Goal: Task Accomplishment & Management: Use online tool/utility

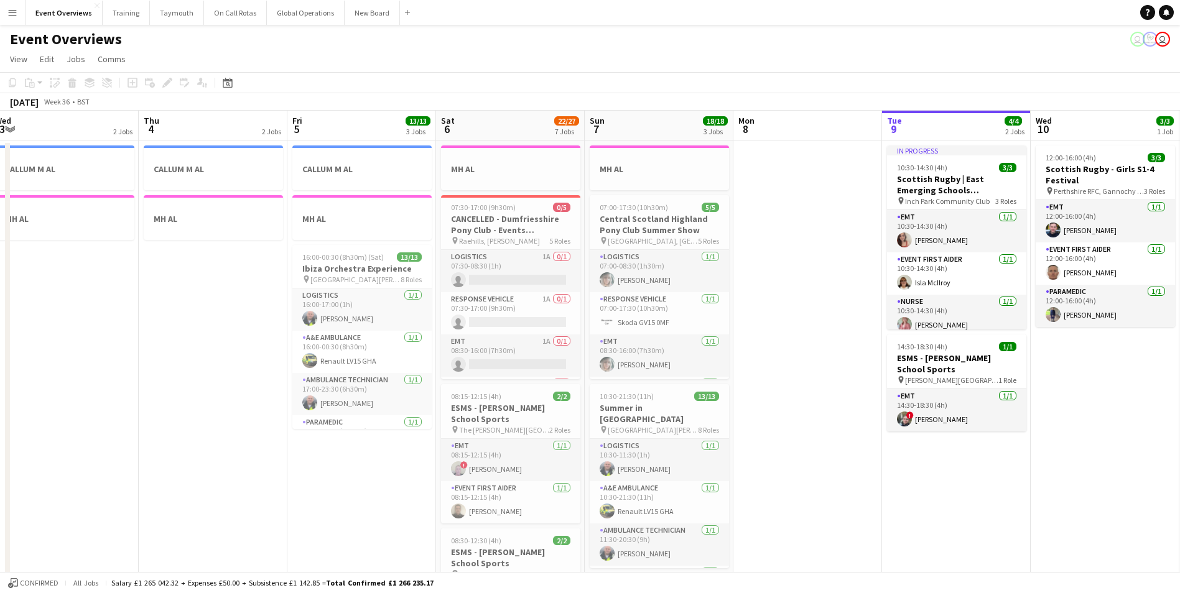
scroll to position [0, 266]
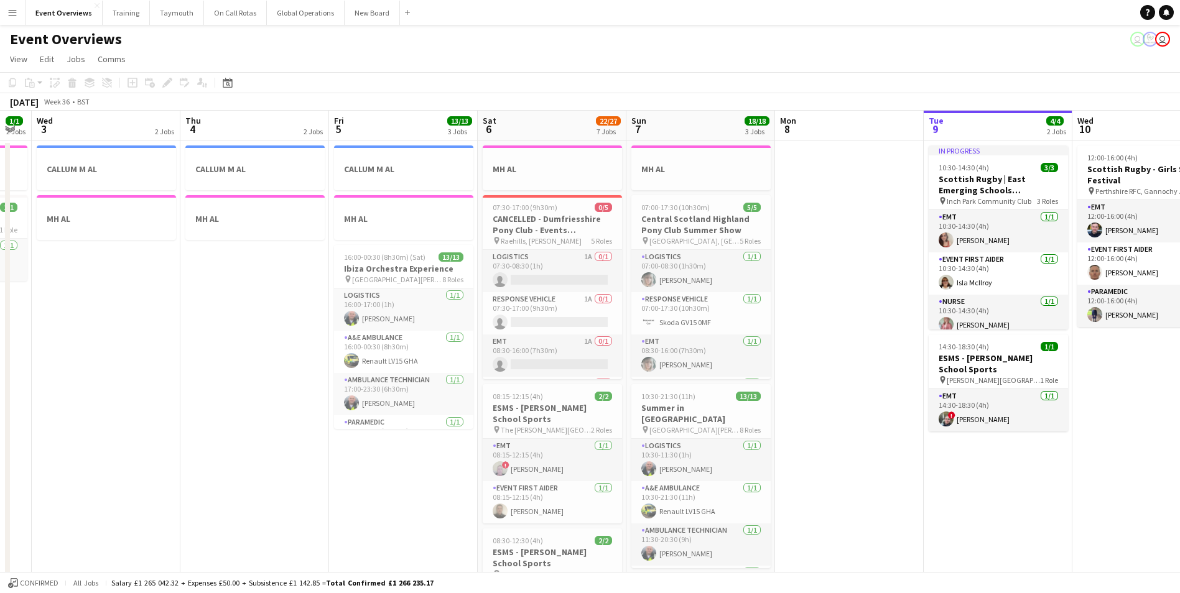
drag, startPoint x: 259, startPoint y: 507, endPoint x: 863, endPoint y: 399, distance: 613.5
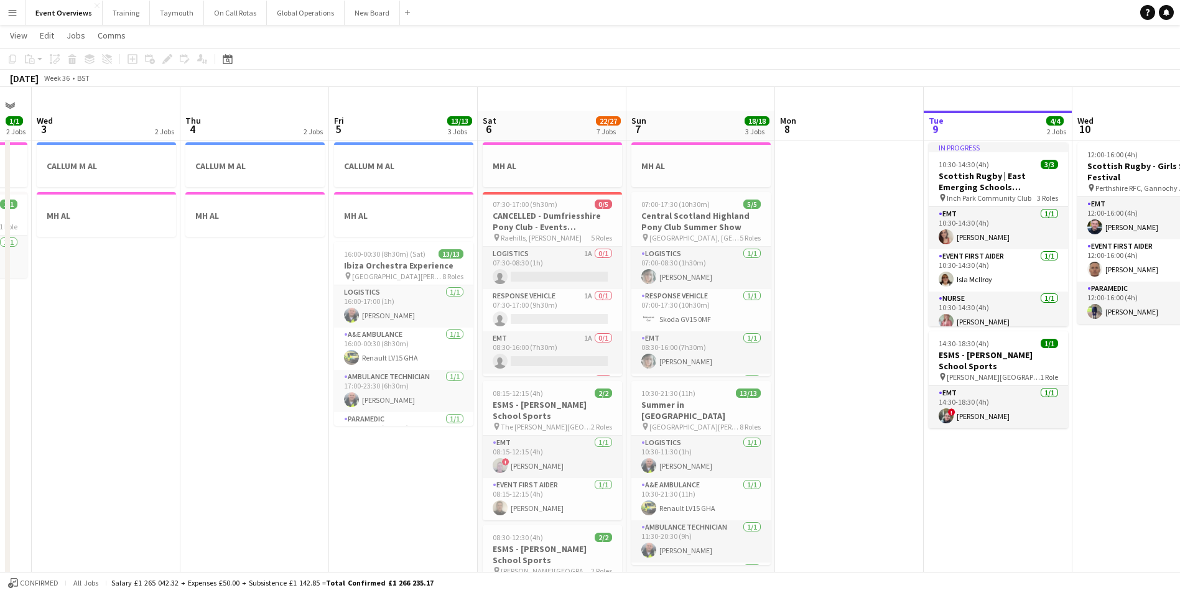
scroll to position [0, 0]
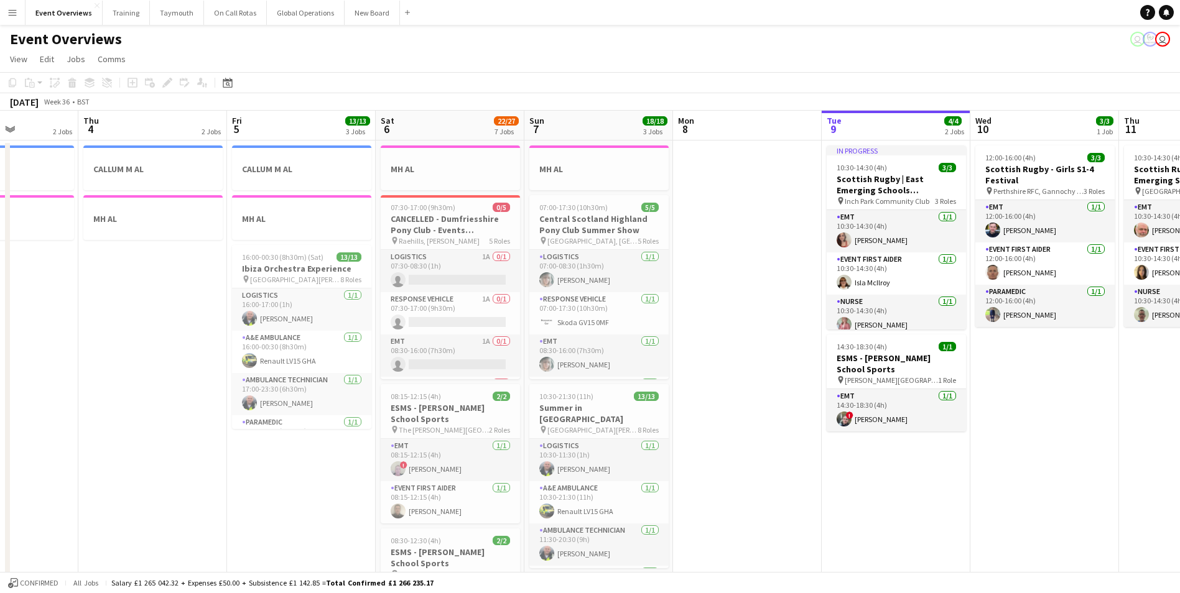
drag, startPoint x: 916, startPoint y: 497, endPoint x: 688, endPoint y: 504, distance: 227.7
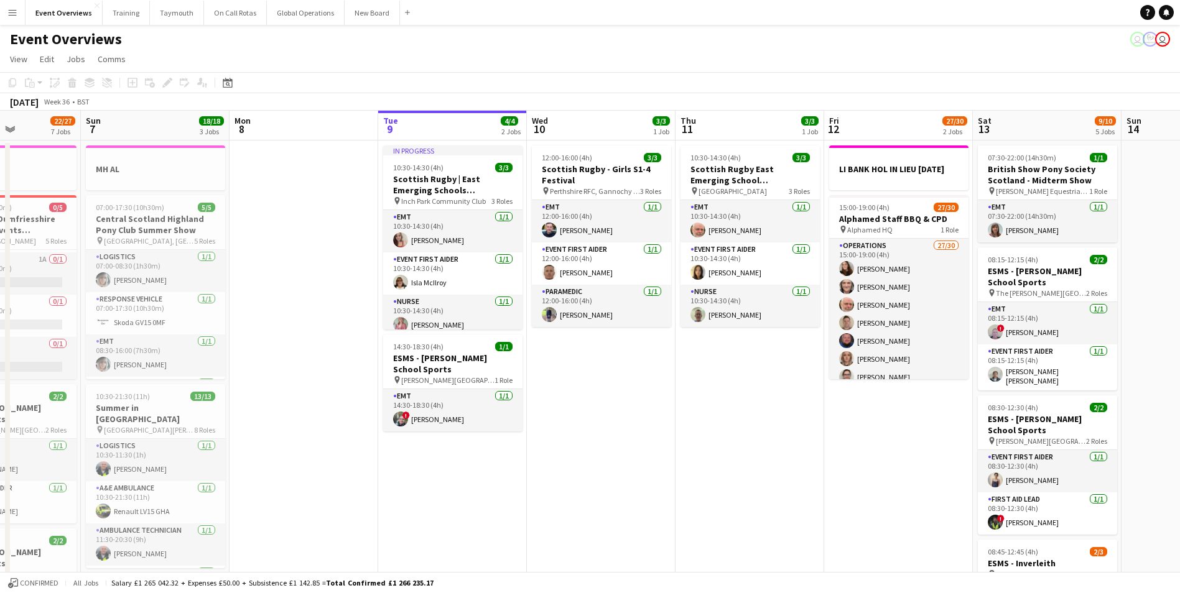
scroll to position [0, 371]
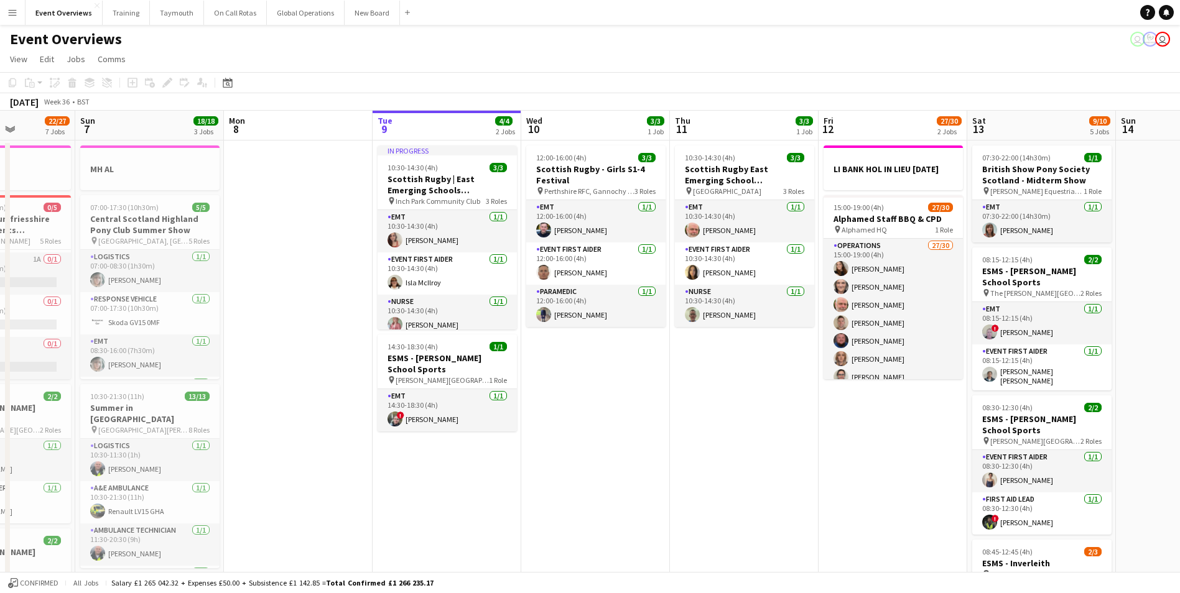
drag, startPoint x: 1042, startPoint y: 554, endPoint x: 742, endPoint y: 563, distance: 299.9
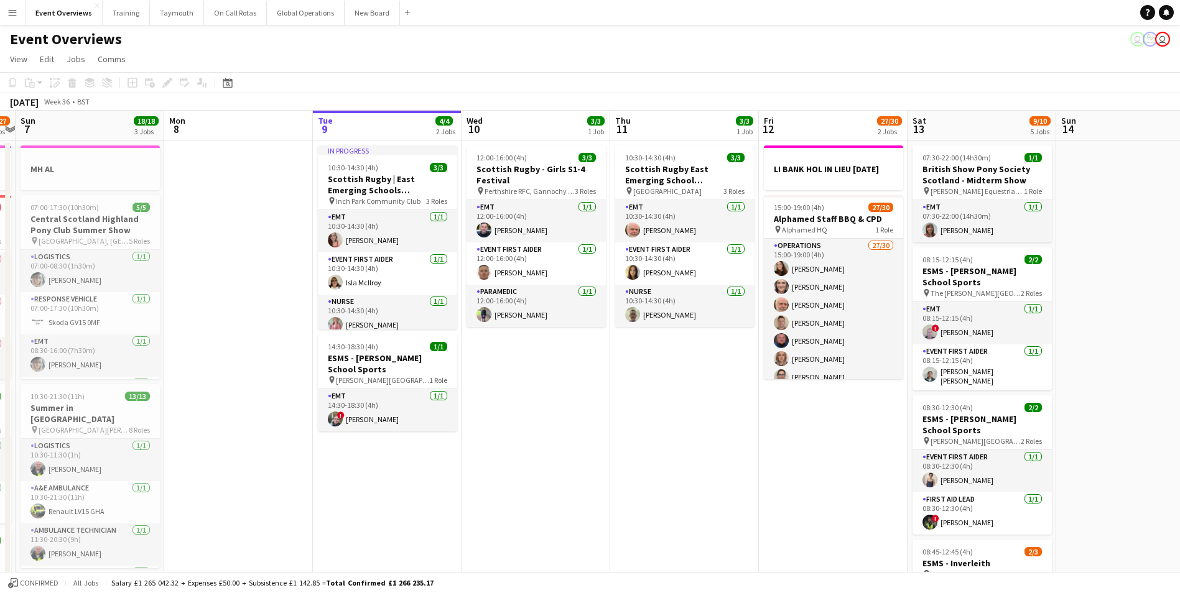
drag, startPoint x: 761, startPoint y: 545, endPoint x: 545, endPoint y: 531, distance: 215.7
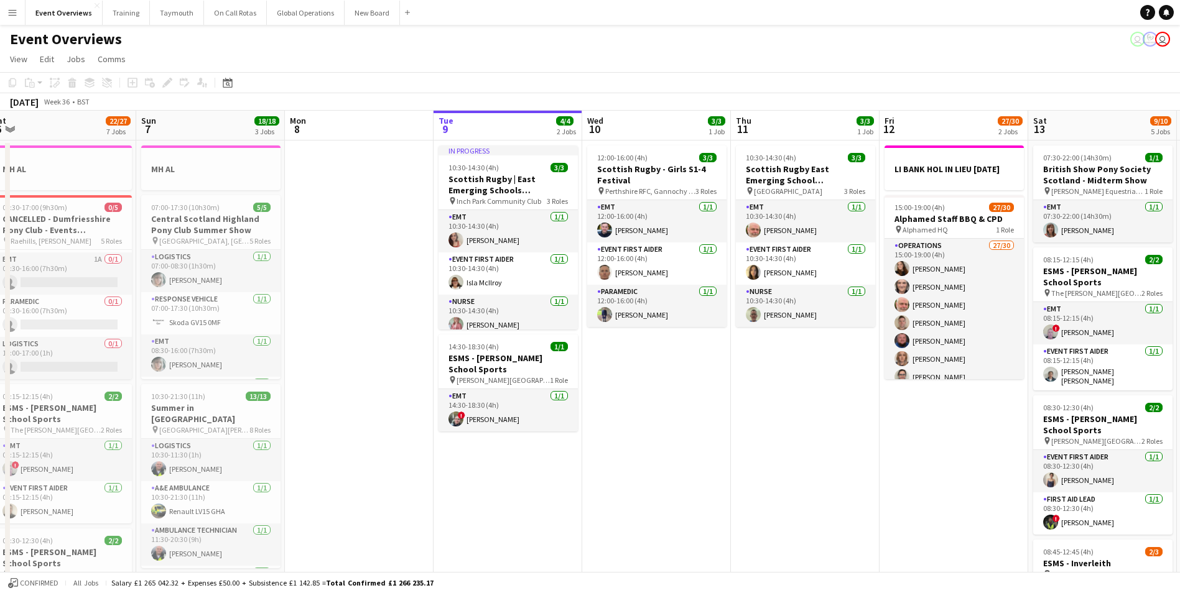
scroll to position [0, 302]
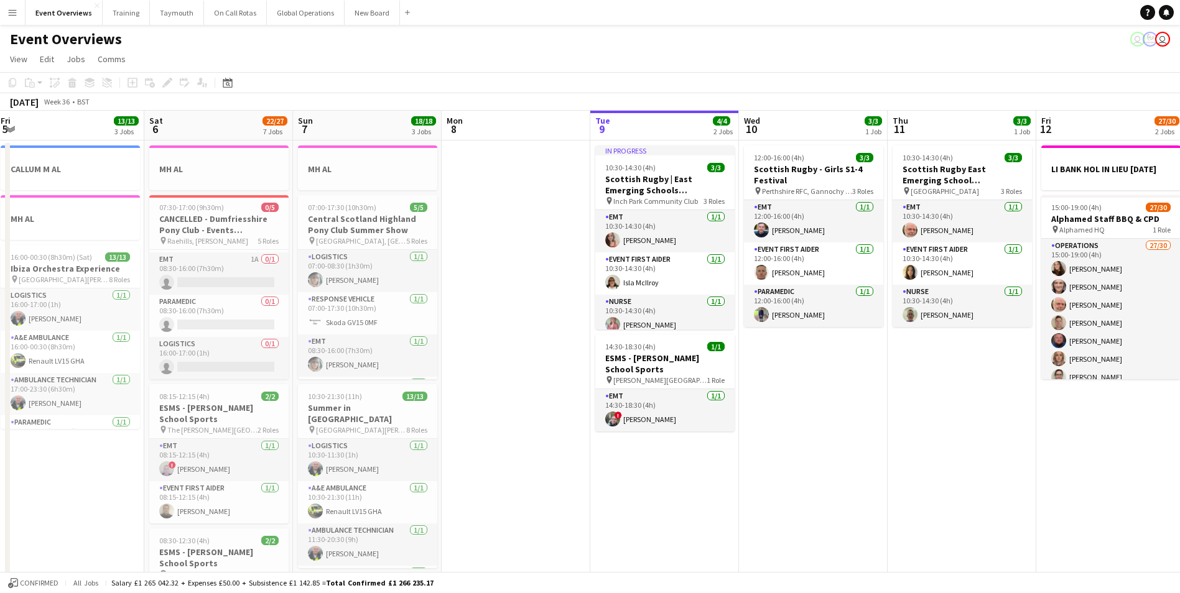
drag, startPoint x: 363, startPoint y: 501, endPoint x: 794, endPoint y: 461, distance: 432.2
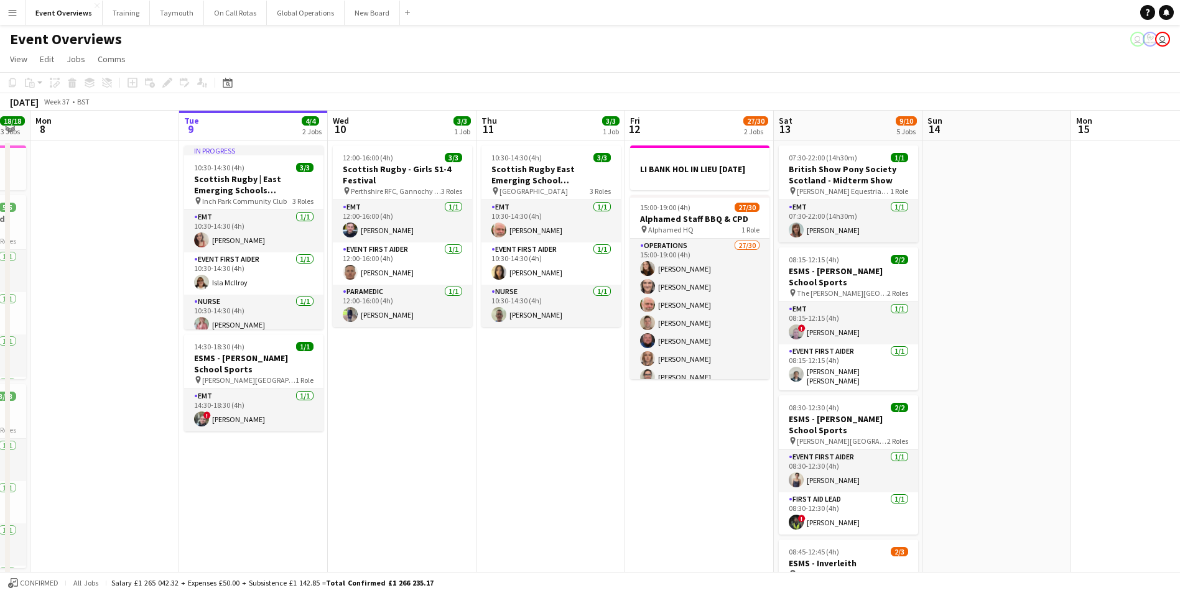
scroll to position [0, 384]
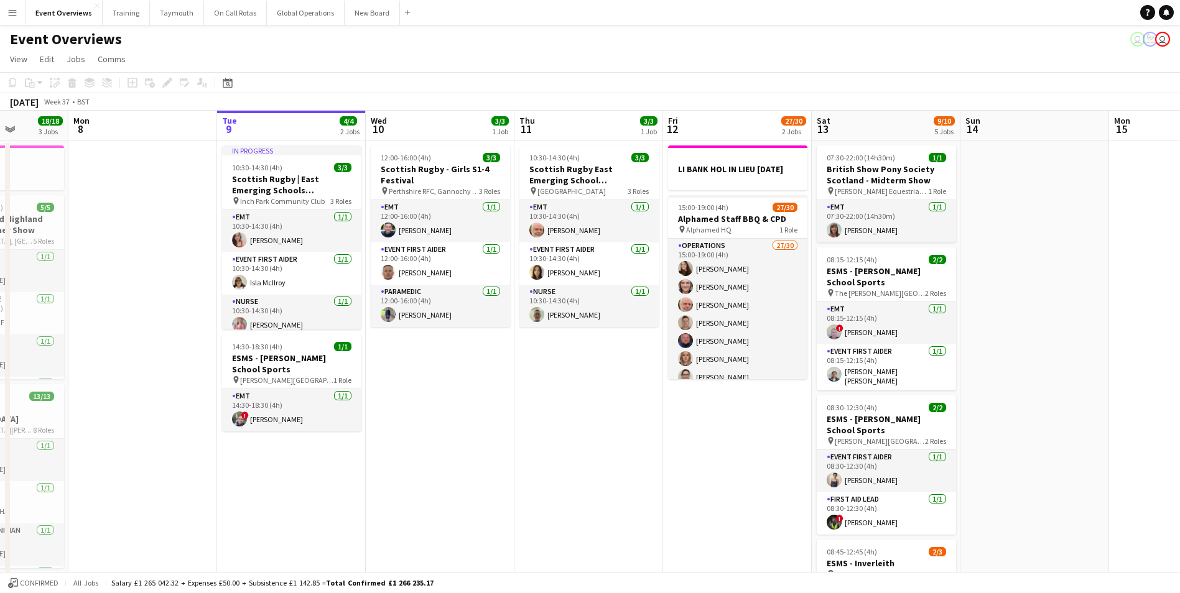
drag, startPoint x: 914, startPoint y: 469, endPoint x: 393, endPoint y: 497, distance: 521.9
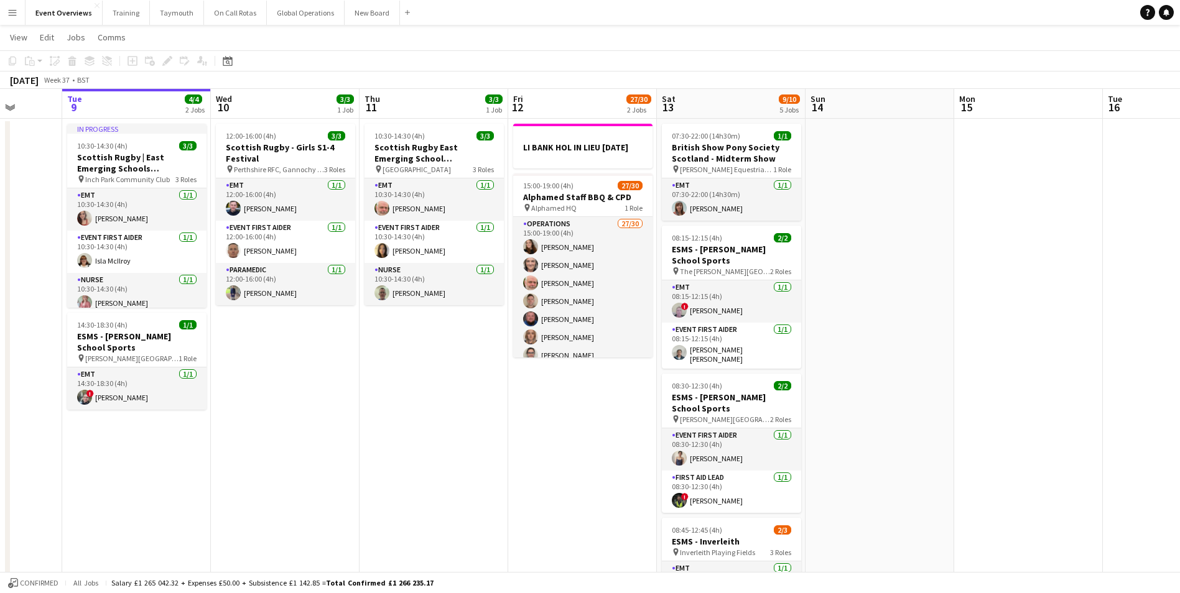
scroll to position [0, 0]
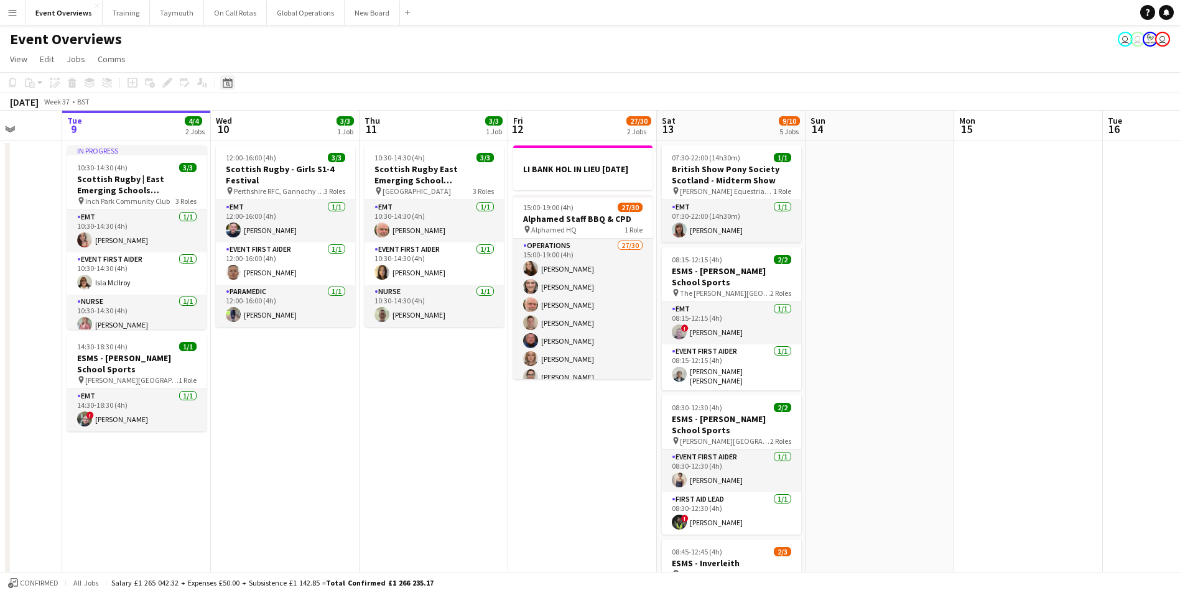
click at [222, 84] on div "Date picker" at bounding box center [227, 82] width 15 height 15
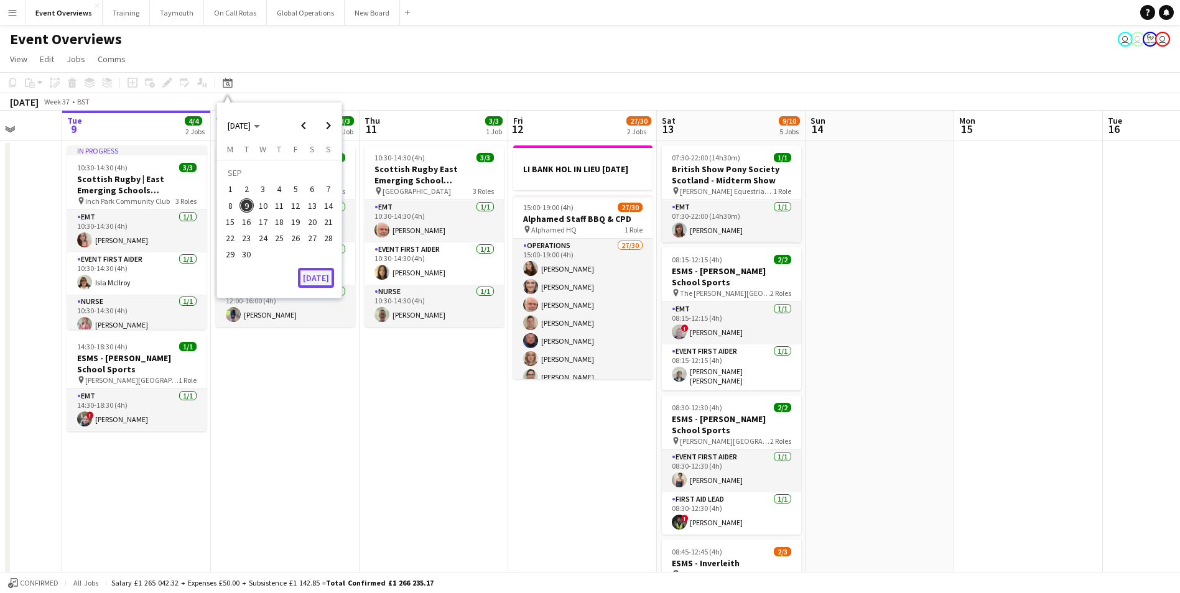
click at [316, 278] on button "[DATE]" at bounding box center [316, 278] width 36 height 20
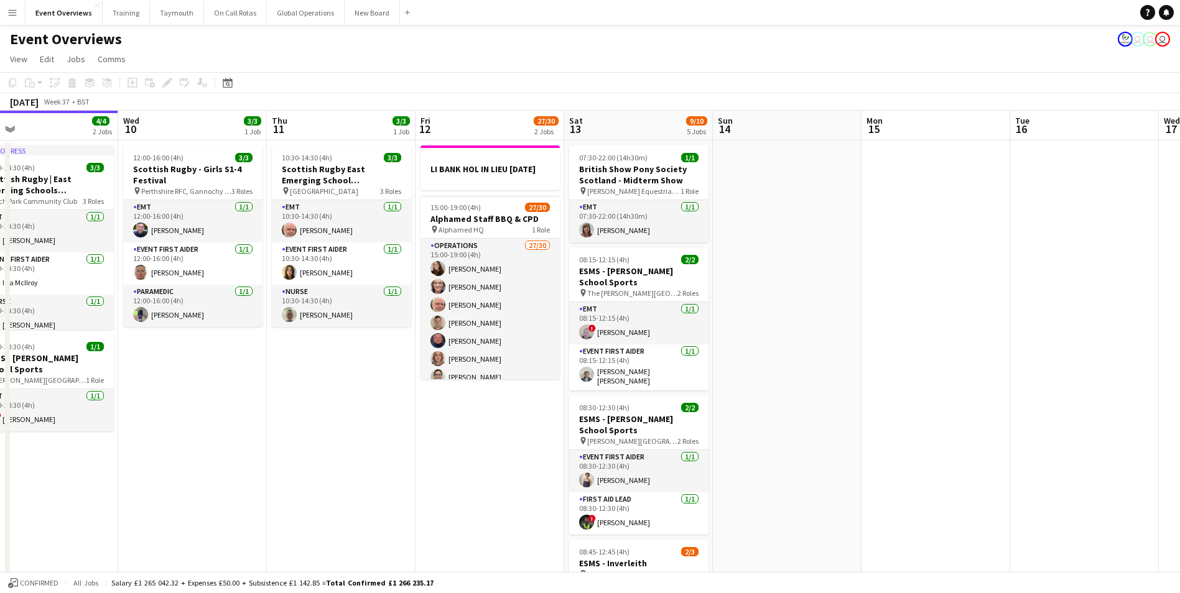
drag, startPoint x: 641, startPoint y: 471, endPoint x: 289, endPoint y: 460, distance: 352.8
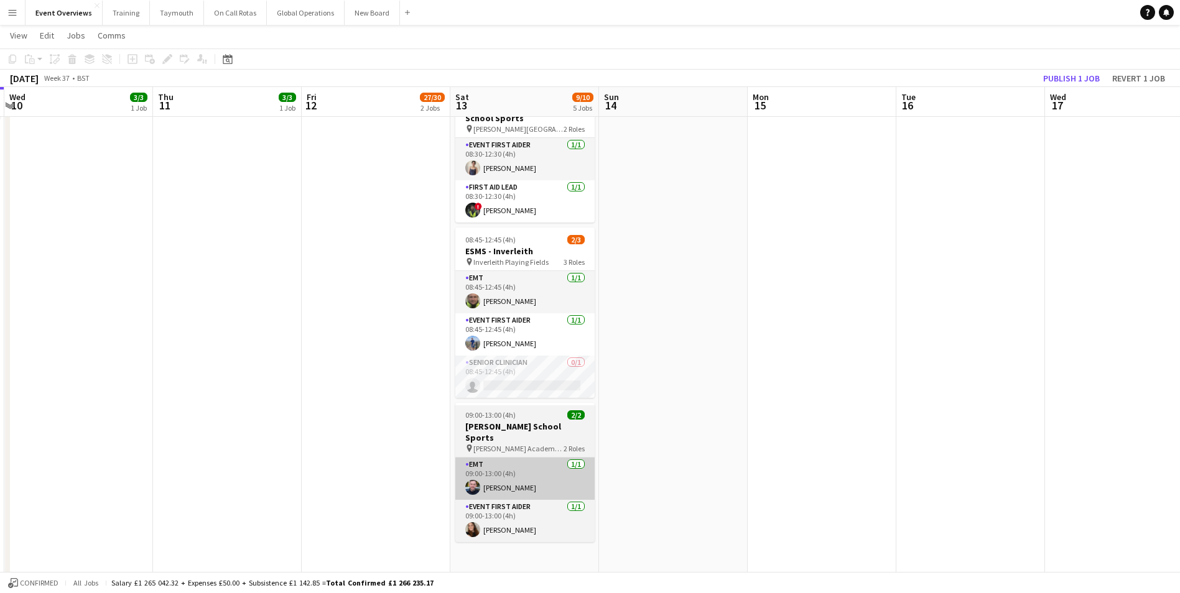
scroll to position [0, 361]
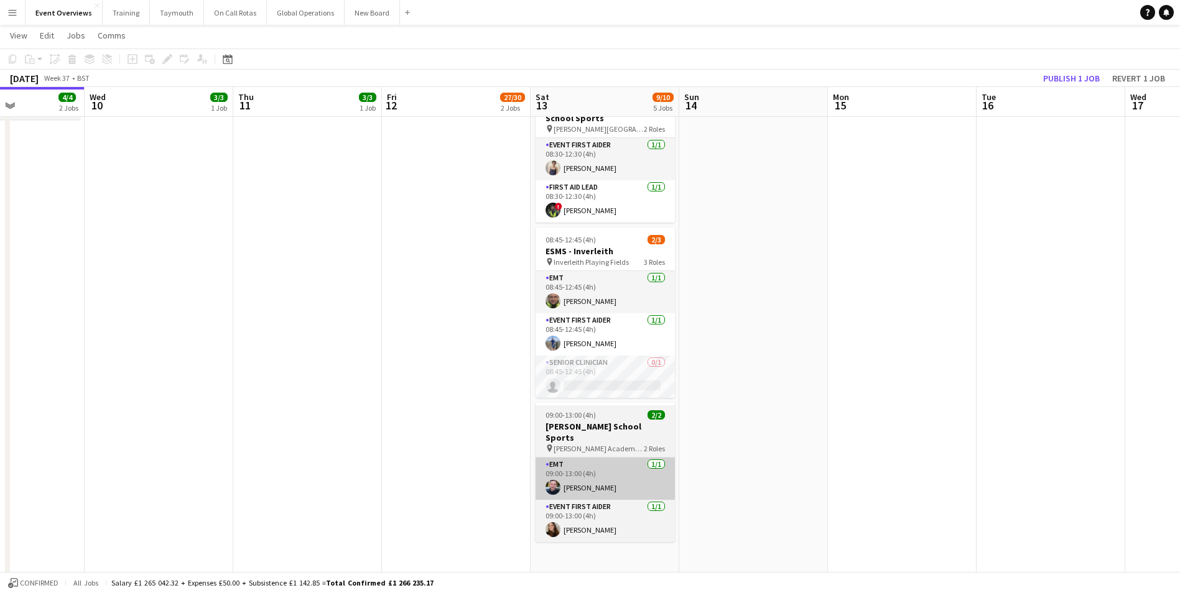
click at [223, 480] on app-calendar-viewport "Sun 7 18/18 3 Jobs Mon 8 Tue 9 4/4 2 Jobs Wed 10 3/3 1 Job Thu 11 3/3 1 Job Fri…" at bounding box center [590, 316] width 1180 height 1156
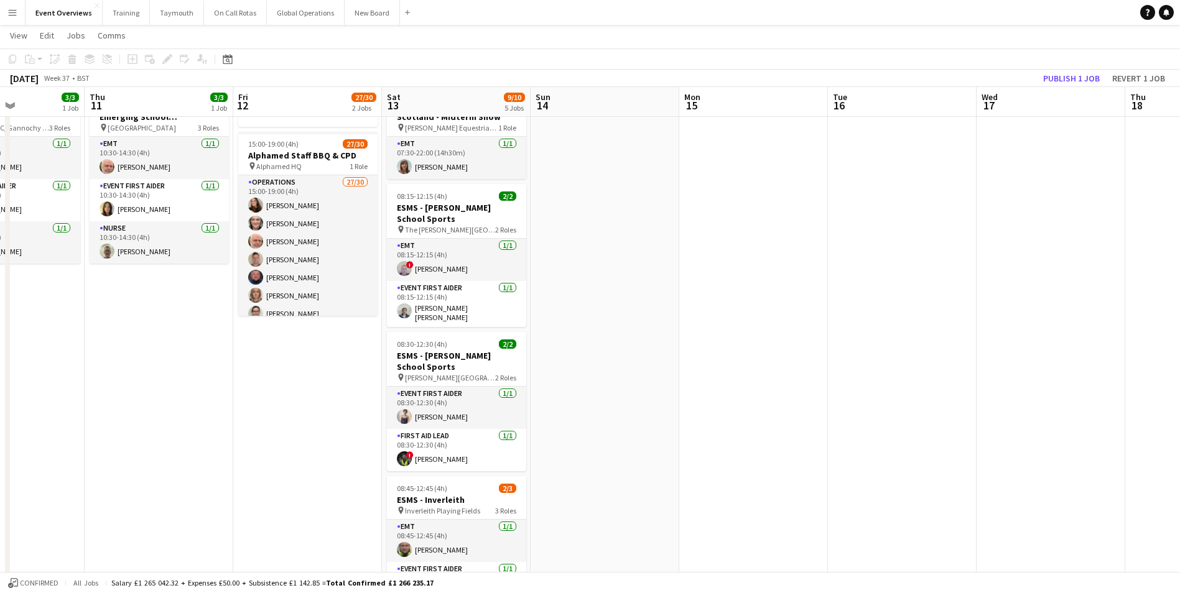
scroll to position [0, 0]
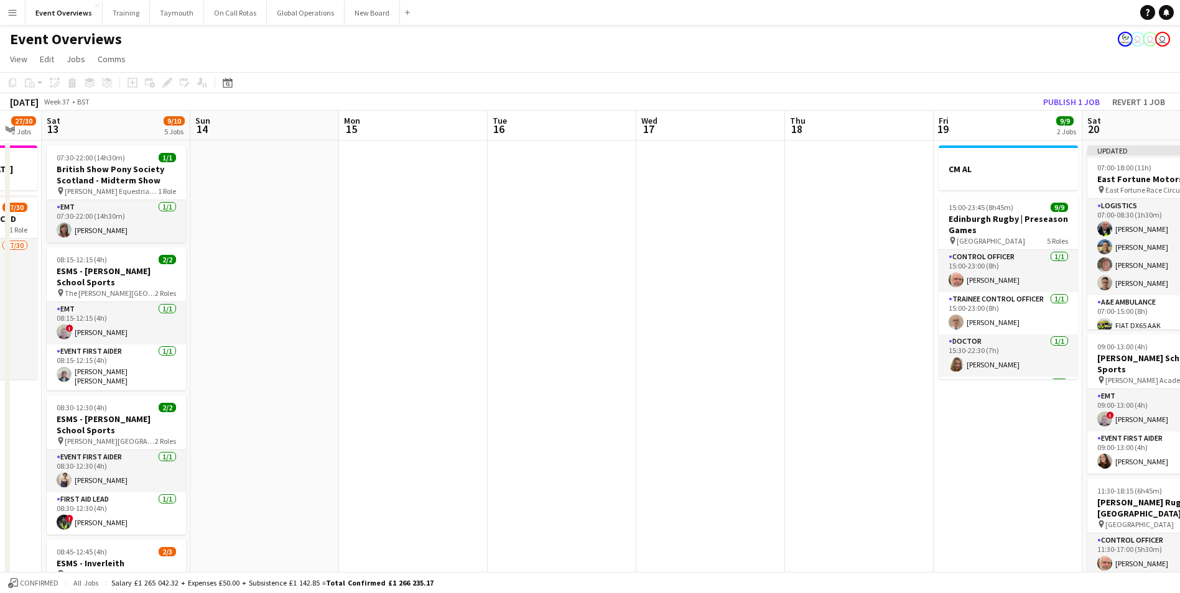
drag, startPoint x: 750, startPoint y: 402, endPoint x: 256, endPoint y: 411, distance: 494.5
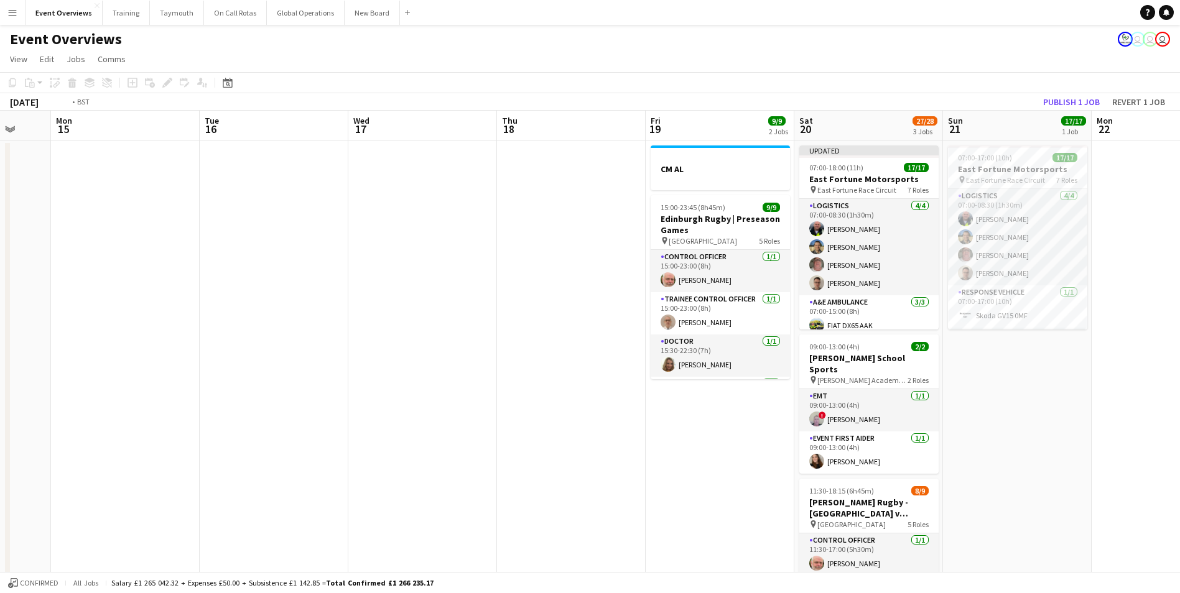
drag, startPoint x: 488, startPoint y: 402, endPoint x: 178, endPoint y: 396, distance: 309.2
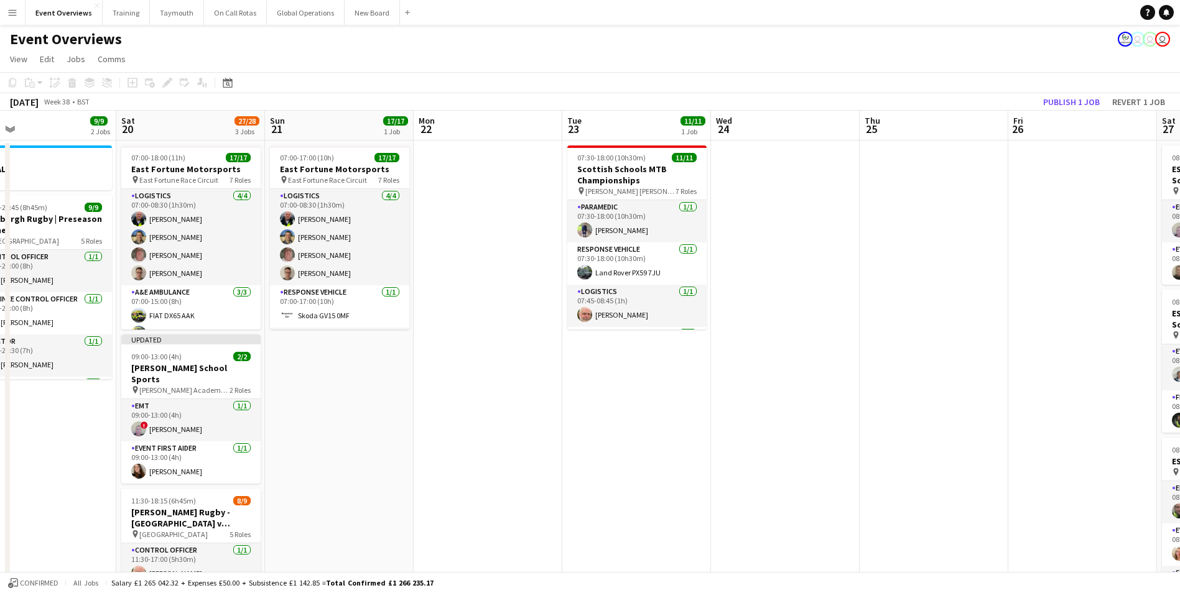
scroll to position [0, 434]
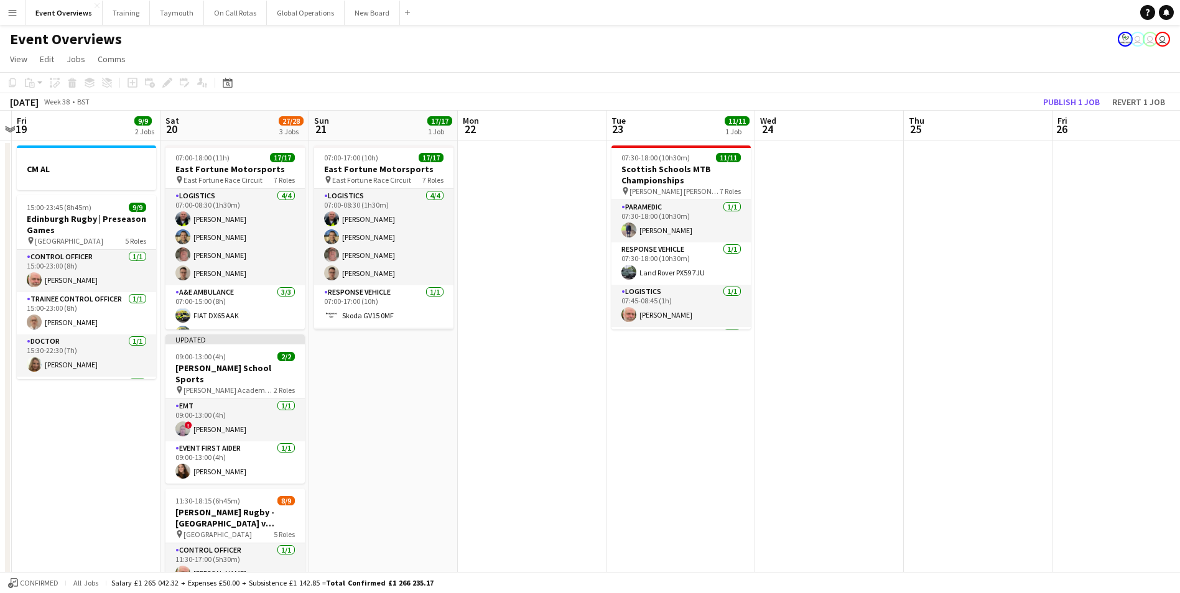
drag, startPoint x: 521, startPoint y: 449, endPoint x: 124, endPoint y: 461, distance: 397.0
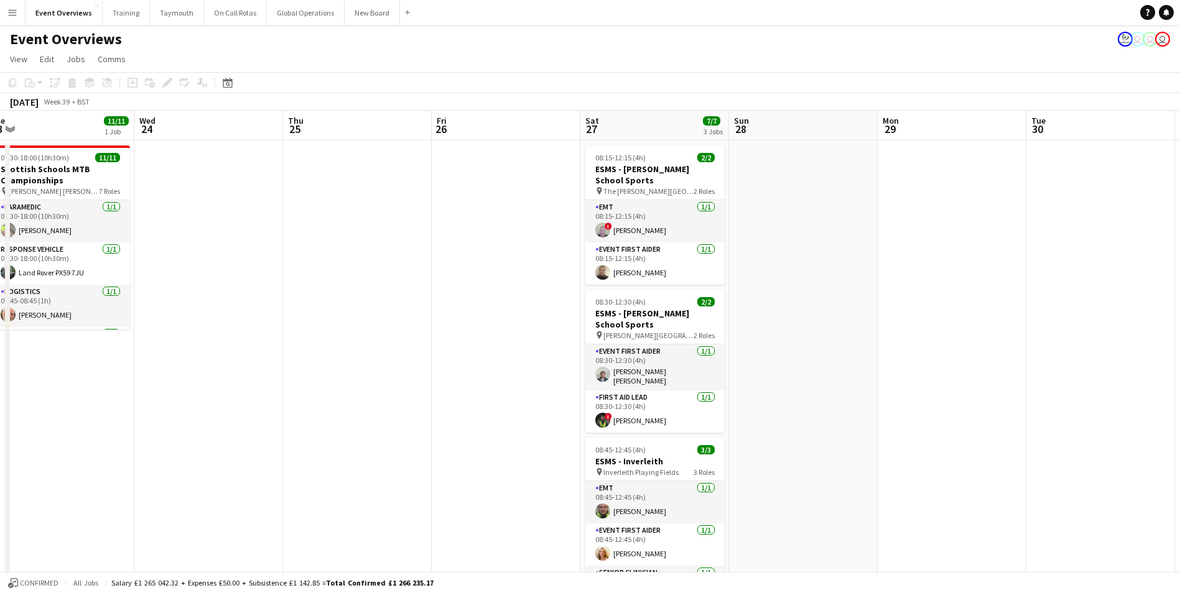
scroll to position [0, 390]
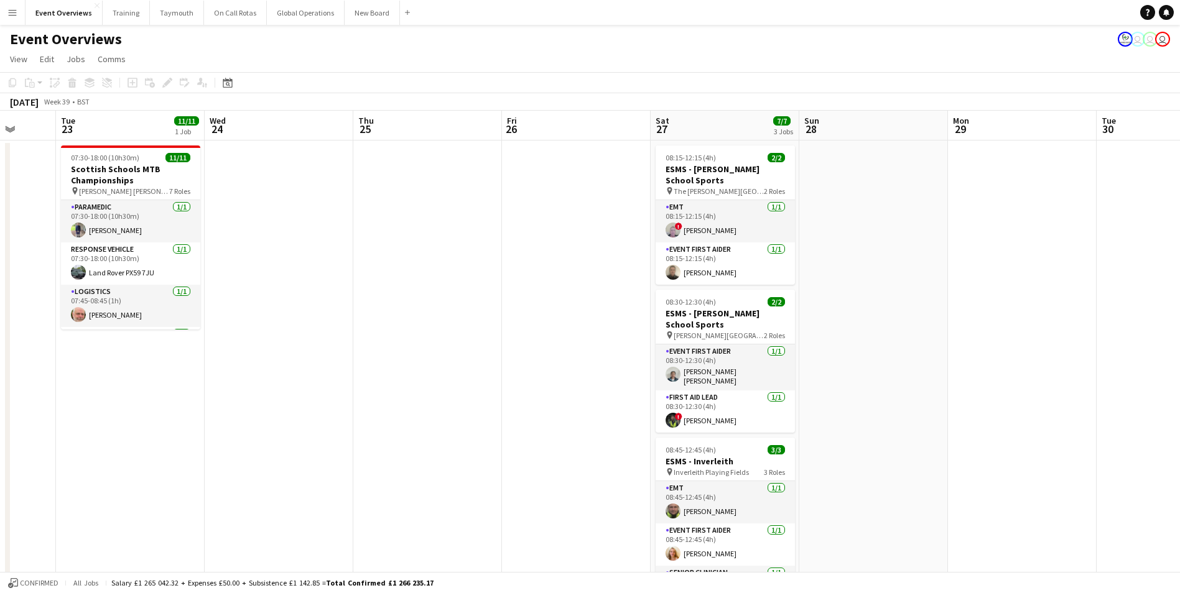
drag, startPoint x: 575, startPoint y: 481, endPoint x: -158, endPoint y: 442, distance: 733.7
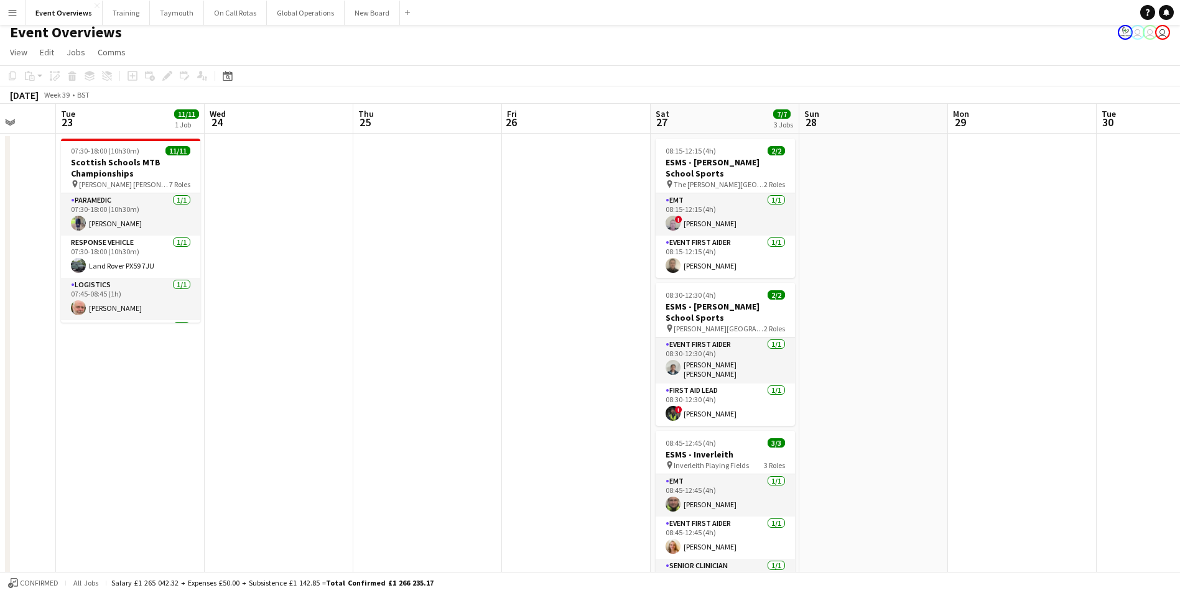
scroll to position [0, 0]
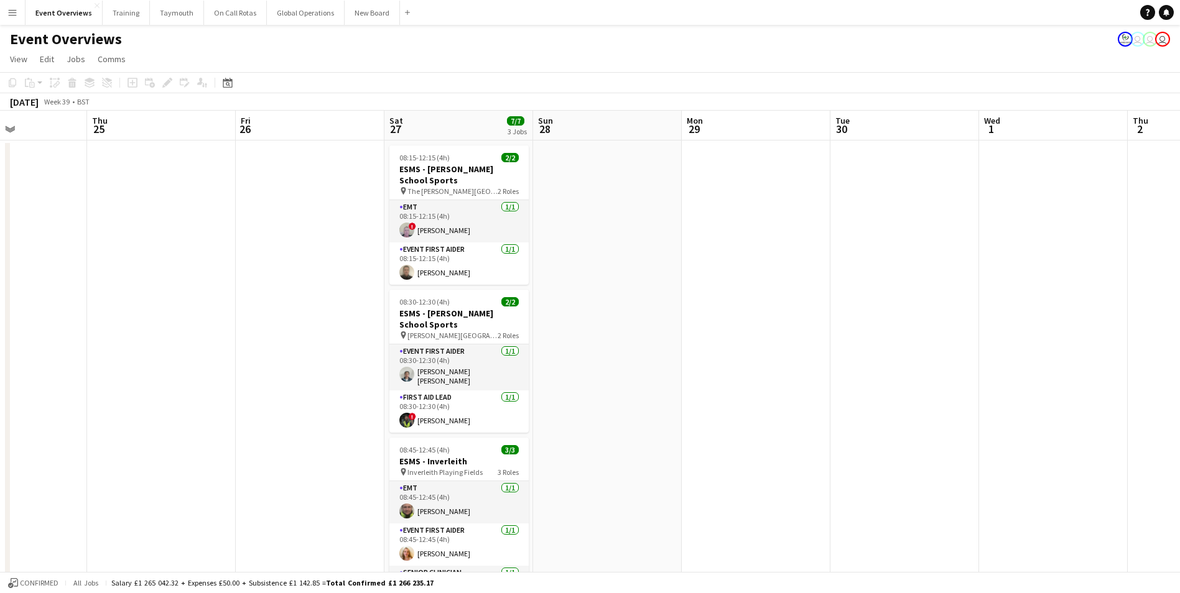
drag, startPoint x: 453, startPoint y: 385, endPoint x: -6, endPoint y: 397, distance: 459.2
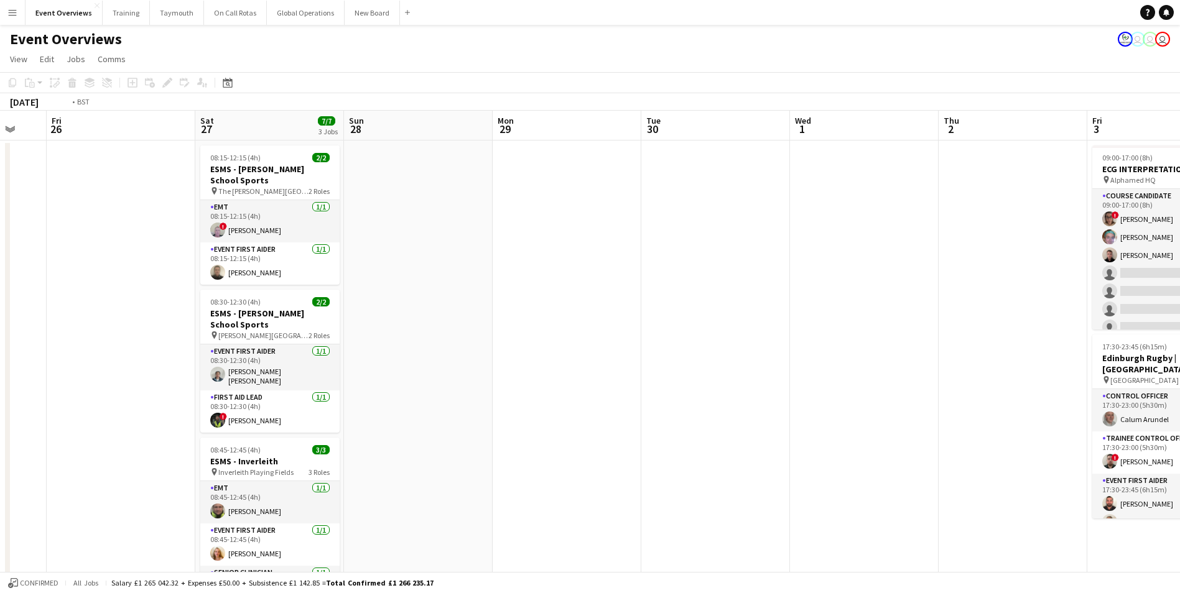
drag, startPoint x: 718, startPoint y: 357, endPoint x: 100, endPoint y: 364, distance: 617.6
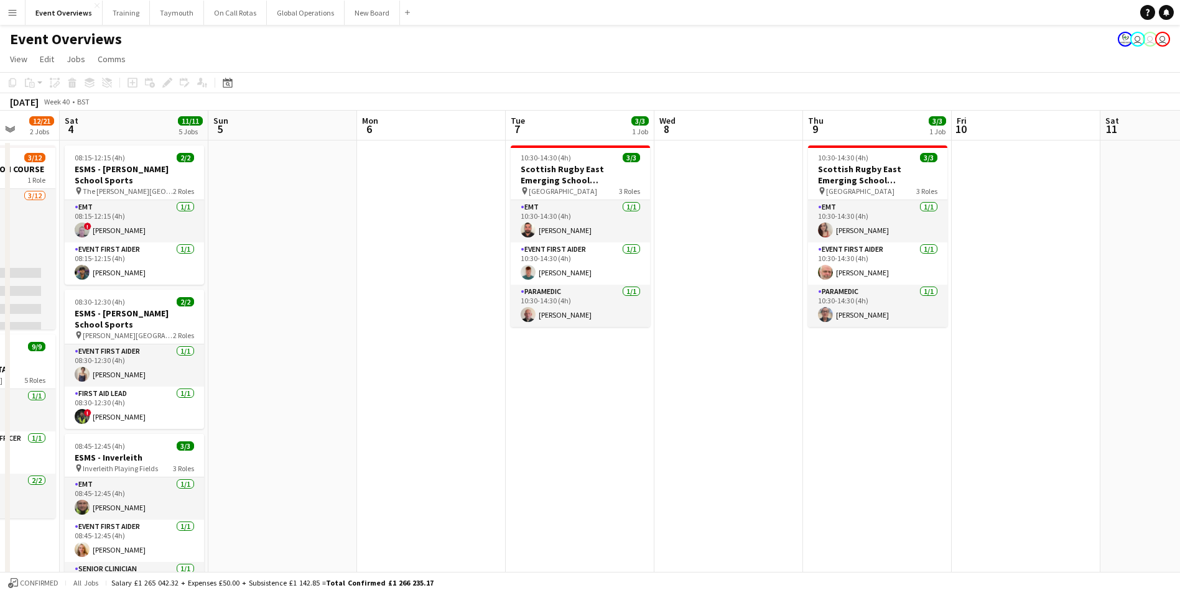
drag, startPoint x: 925, startPoint y: 442, endPoint x: 289, endPoint y: 452, distance: 636.3
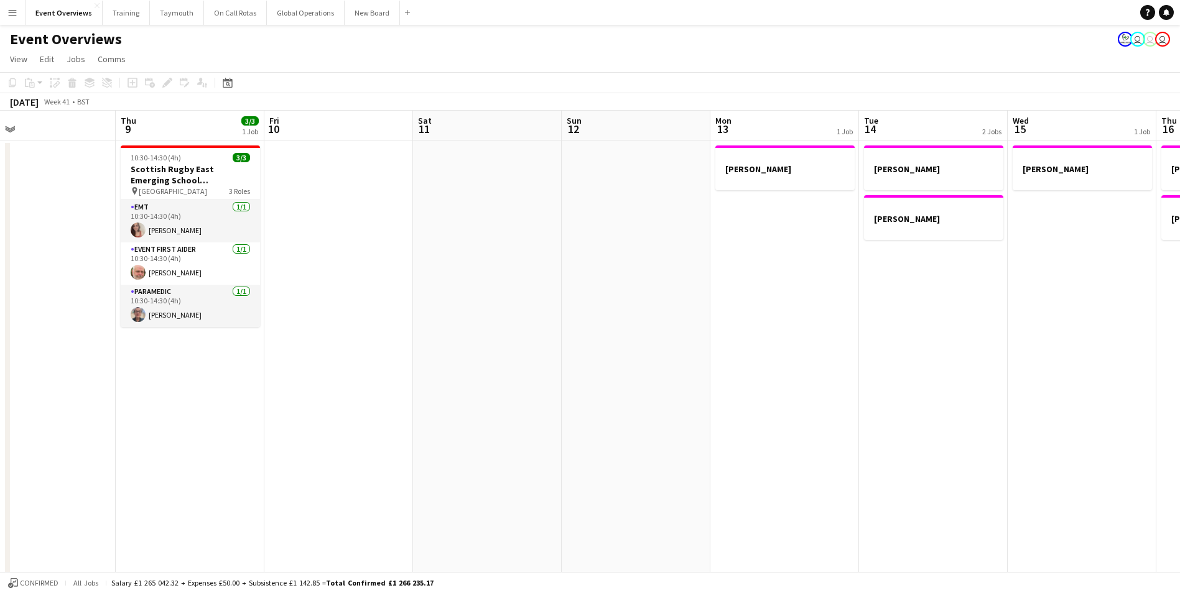
drag, startPoint x: 832, startPoint y: 399, endPoint x: 404, endPoint y: 425, distance: 428.1
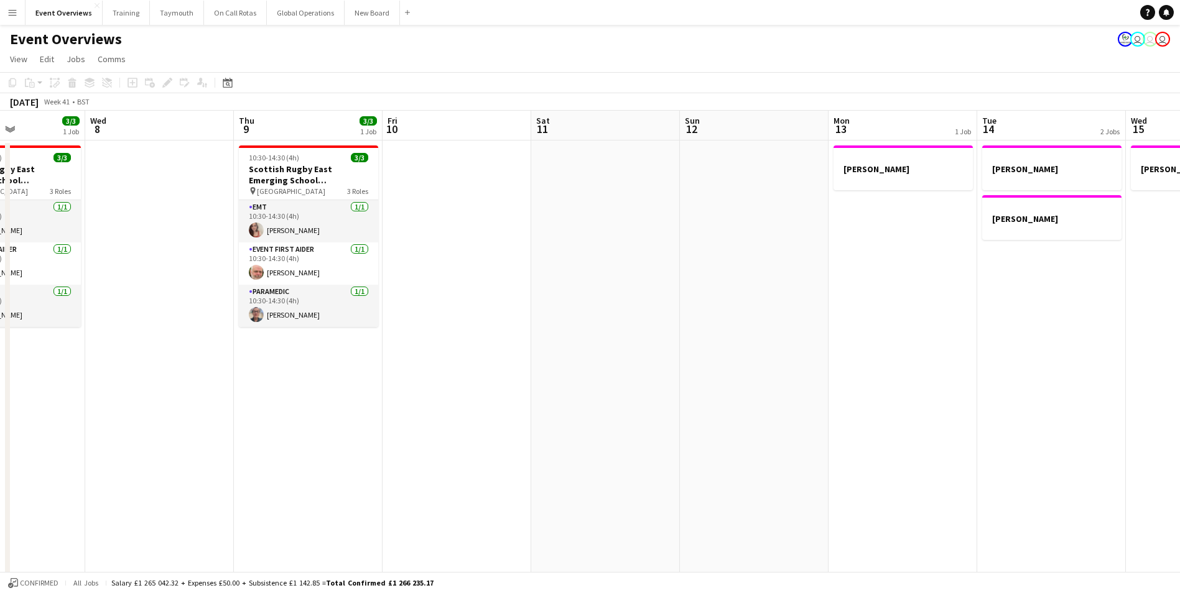
drag, startPoint x: 813, startPoint y: 425, endPoint x: 98, endPoint y: 433, distance: 714.6
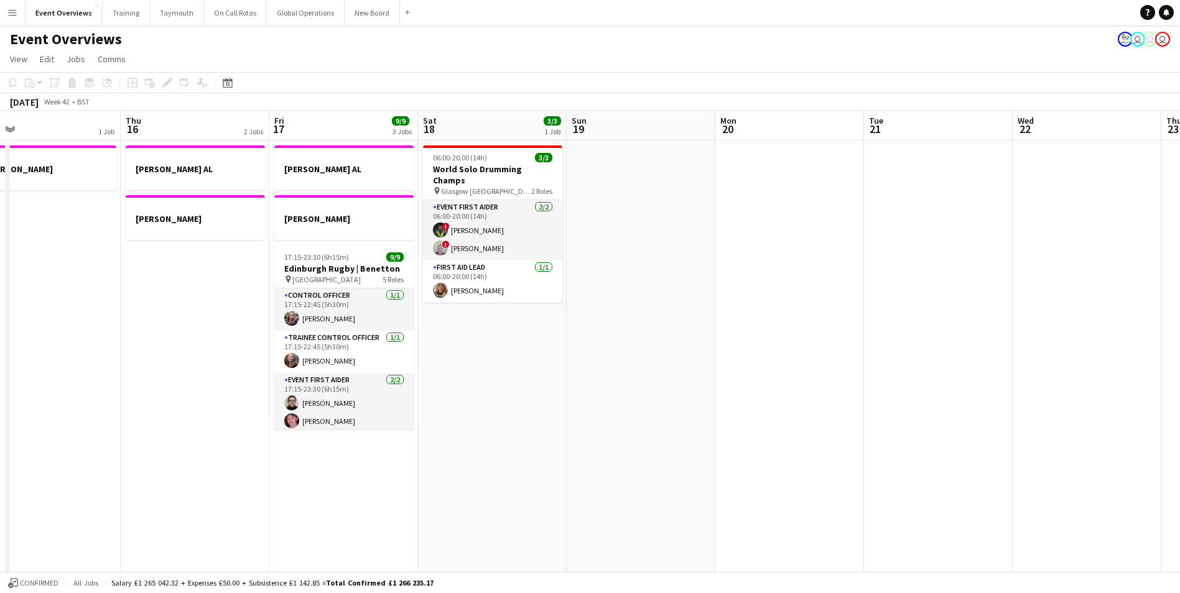
drag, startPoint x: 667, startPoint y: 496, endPoint x: 703, endPoint y: 447, distance: 60.5
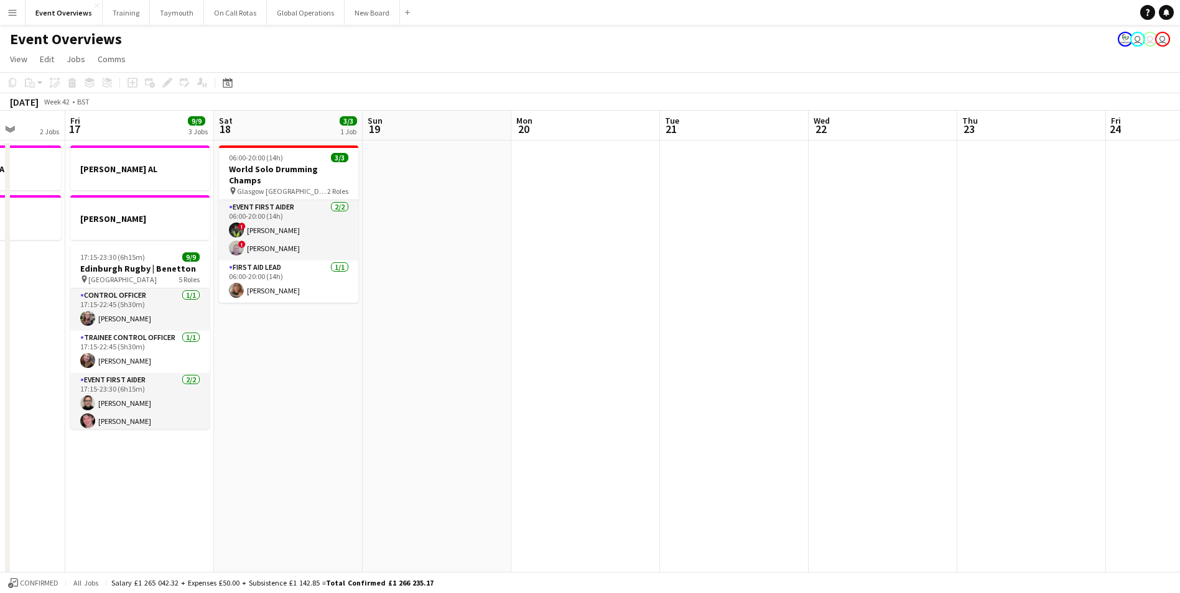
drag, startPoint x: 867, startPoint y: 449, endPoint x: 345, endPoint y: 438, distance: 522.5
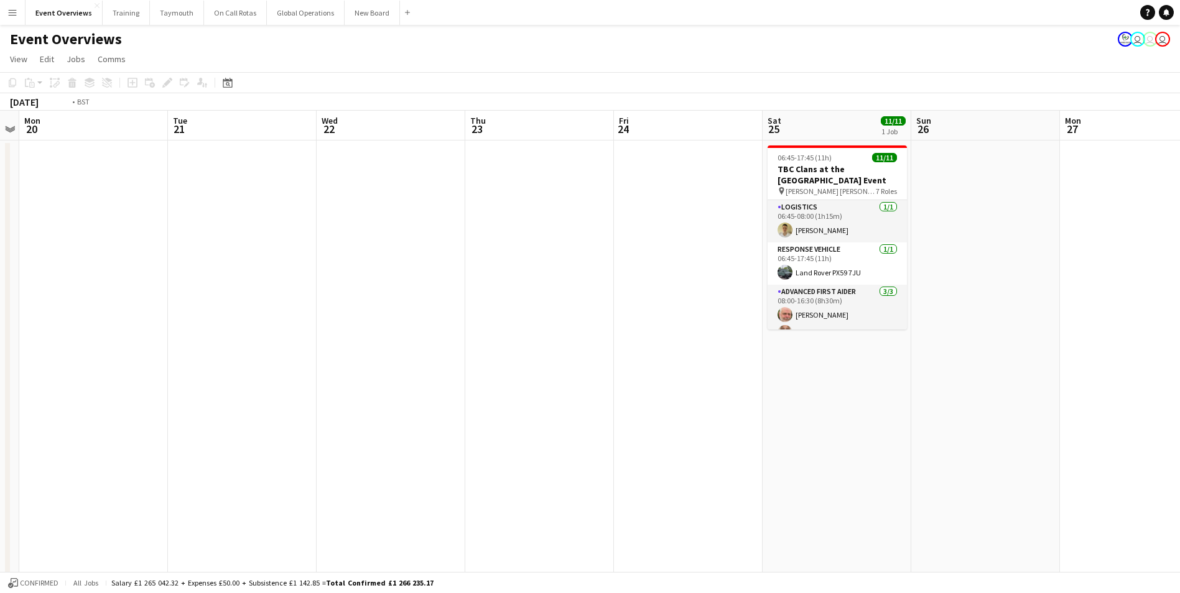
drag, startPoint x: 614, startPoint y: 440, endPoint x: 271, endPoint y: 438, distance: 342.7
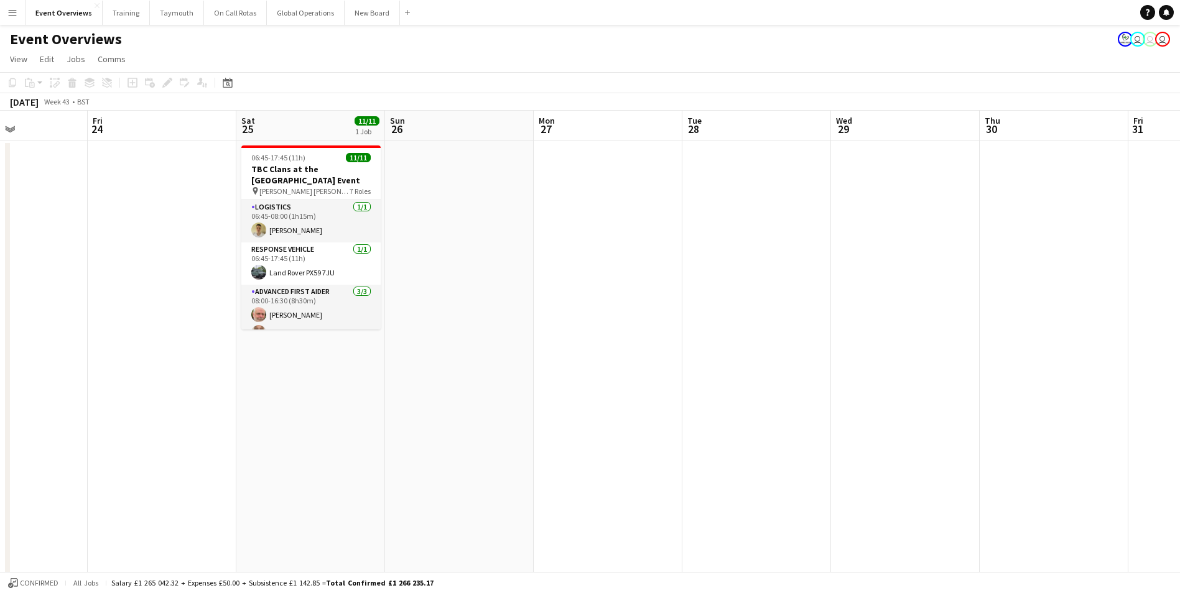
drag, startPoint x: 824, startPoint y: 448, endPoint x: 440, endPoint y: 444, distance: 384.4
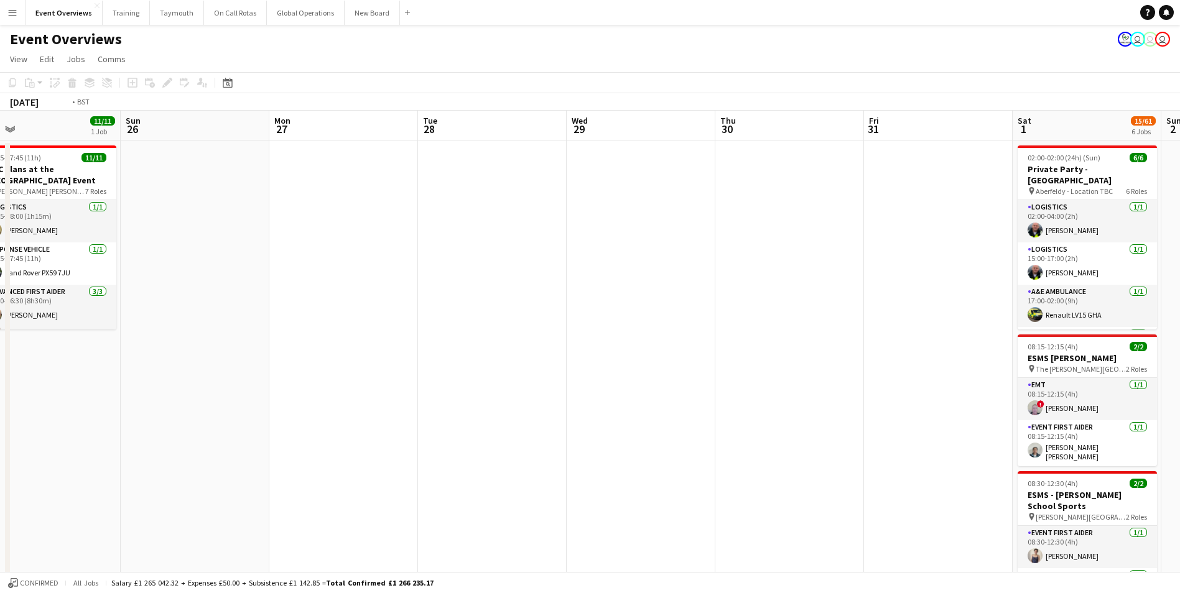
drag, startPoint x: 598, startPoint y: 424, endPoint x: 235, endPoint y: 423, distance: 363.2
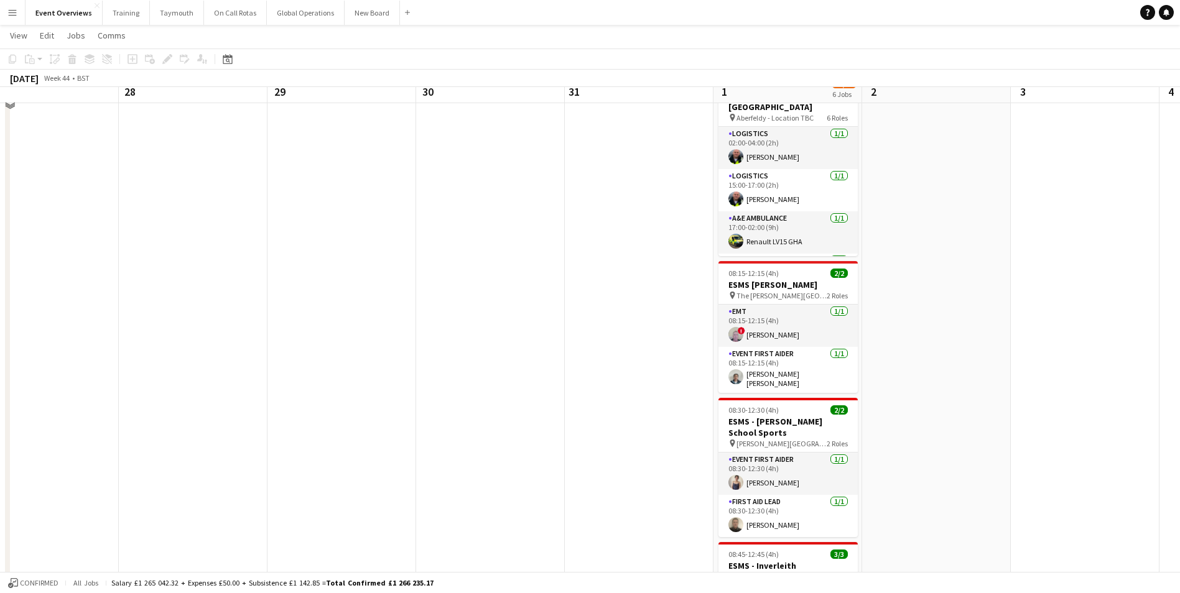
scroll to position [0, 0]
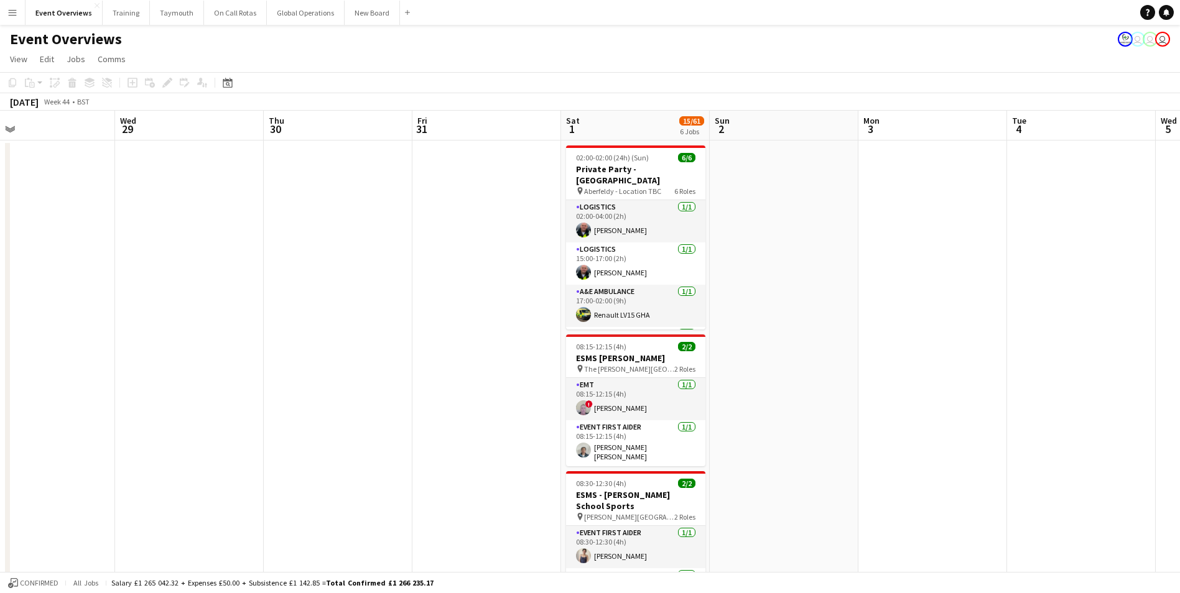
drag, startPoint x: 580, startPoint y: 422, endPoint x: 60, endPoint y: 470, distance: 522.1
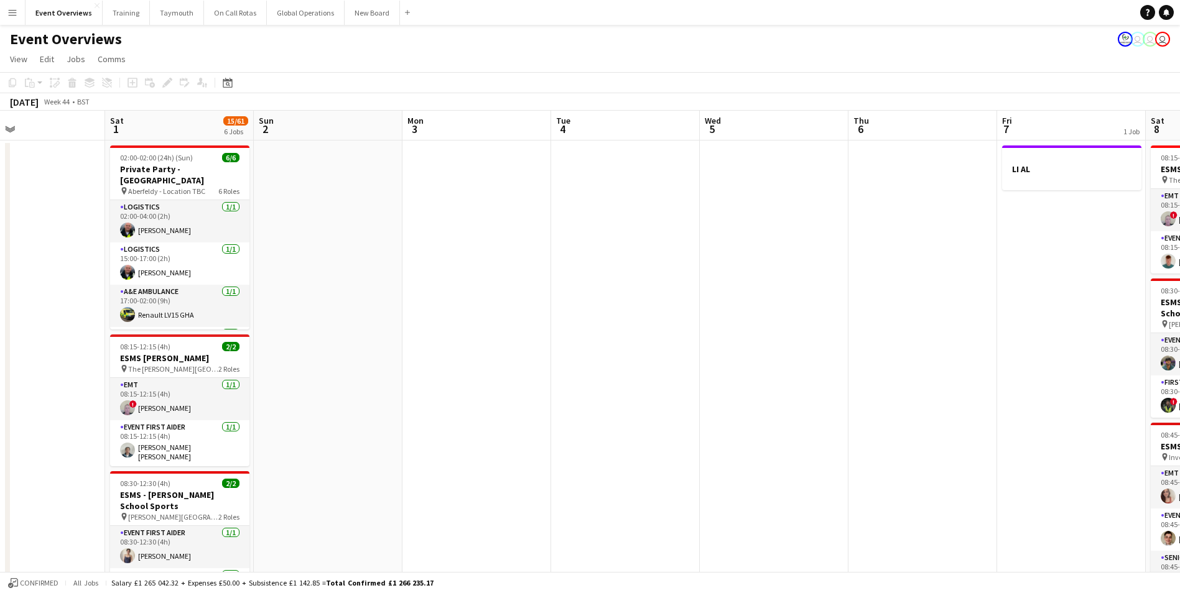
drag, startPoint x: 672, startPoint y: 395, endPoint x: 269, endPoint y: 425, distance: 404.7
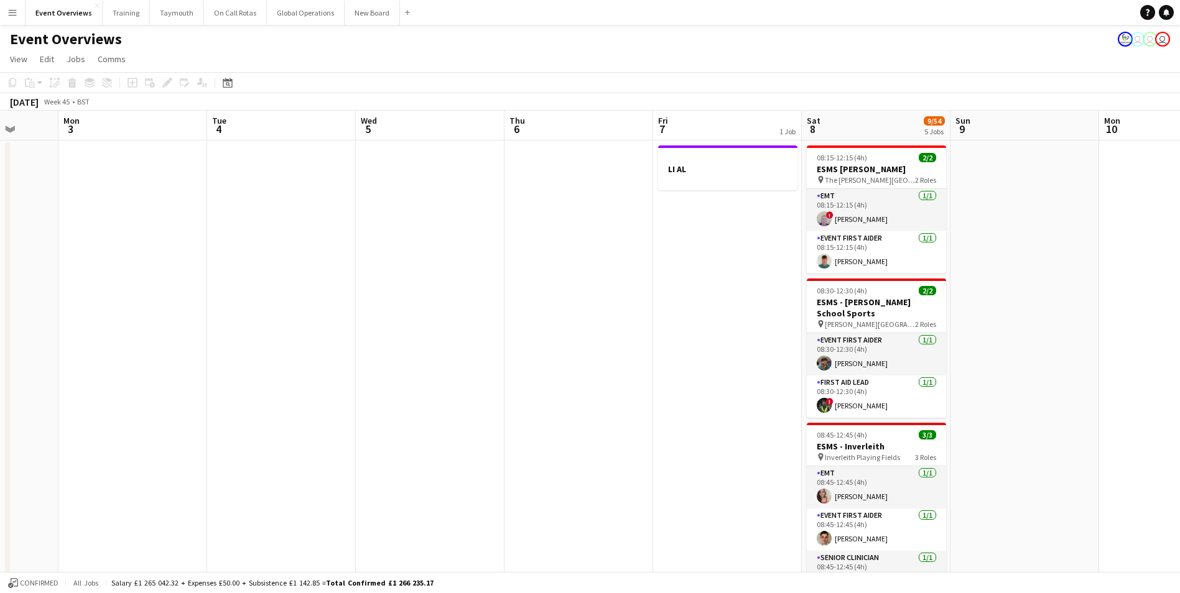
drag, startPoint x: 544, startPoint y: 402, endPoint x: 45, endPoint y: 422, distance: 499.8
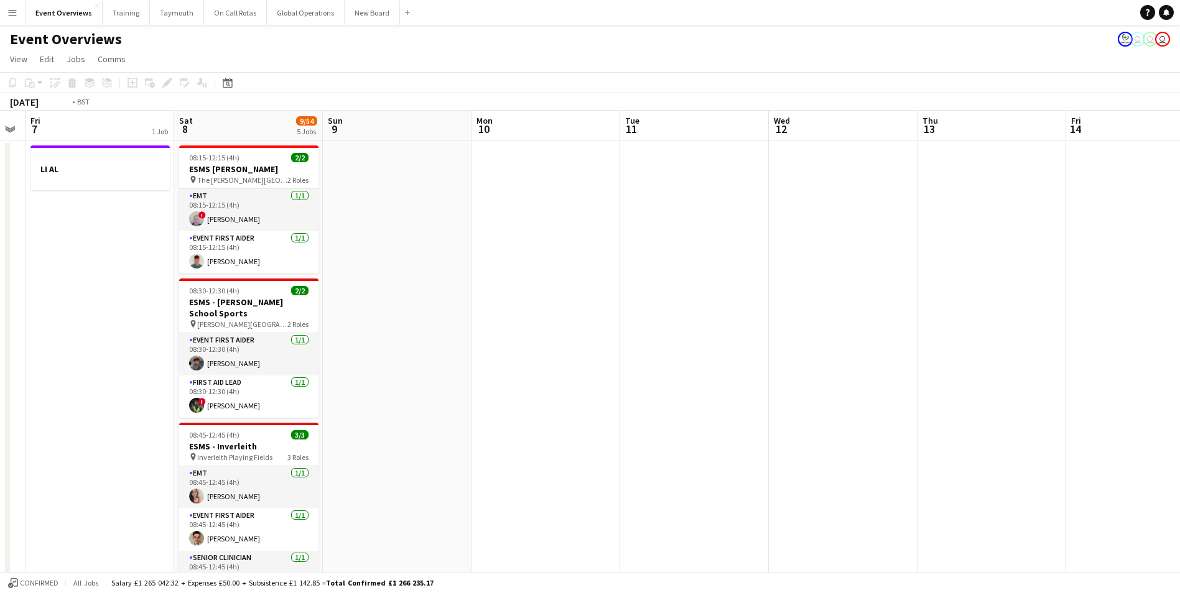
drag, startPoint x: 785, startPoint y: 358, endPoint x: 151, endPoint y: 384, distance: 634.9
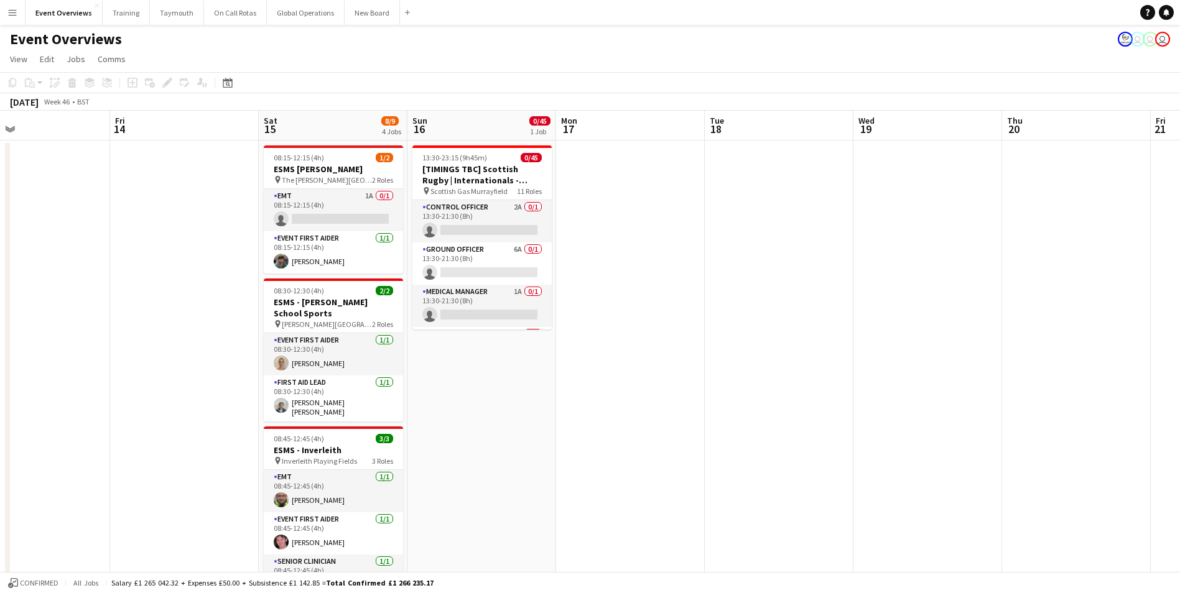
drag, startPoint x: 509, startPoint y: 390, endPoint x: -21, endPoint y: 423, distance: 530.3
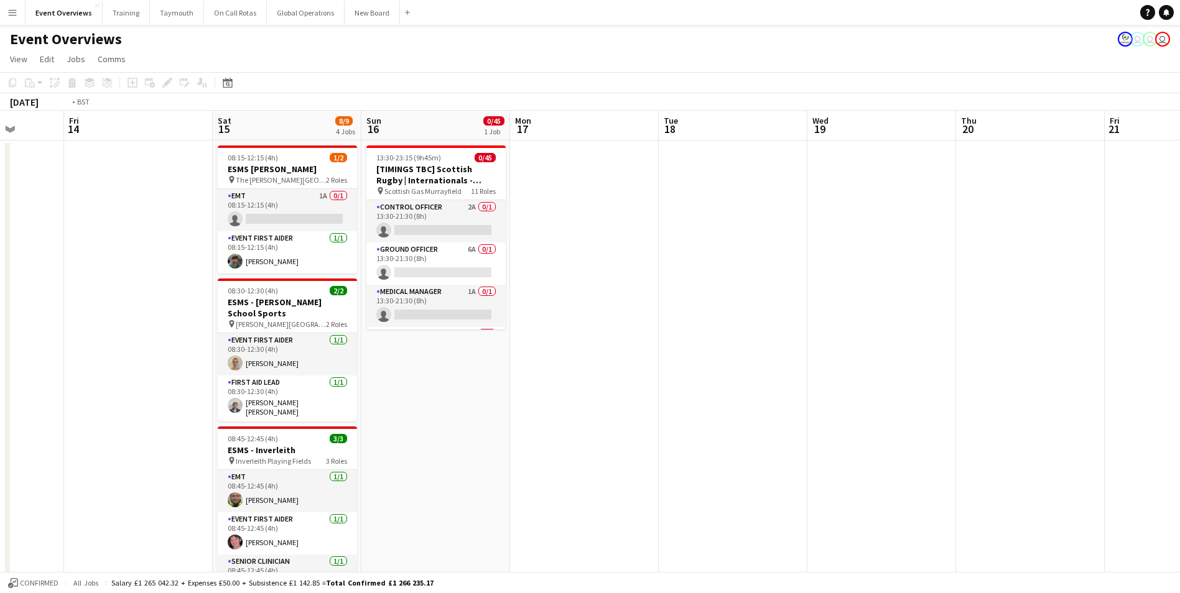
drag, startPoint x: 853, startPoint y: 390, endPoint x: 205, endPoint y: 420, distance: 649.4
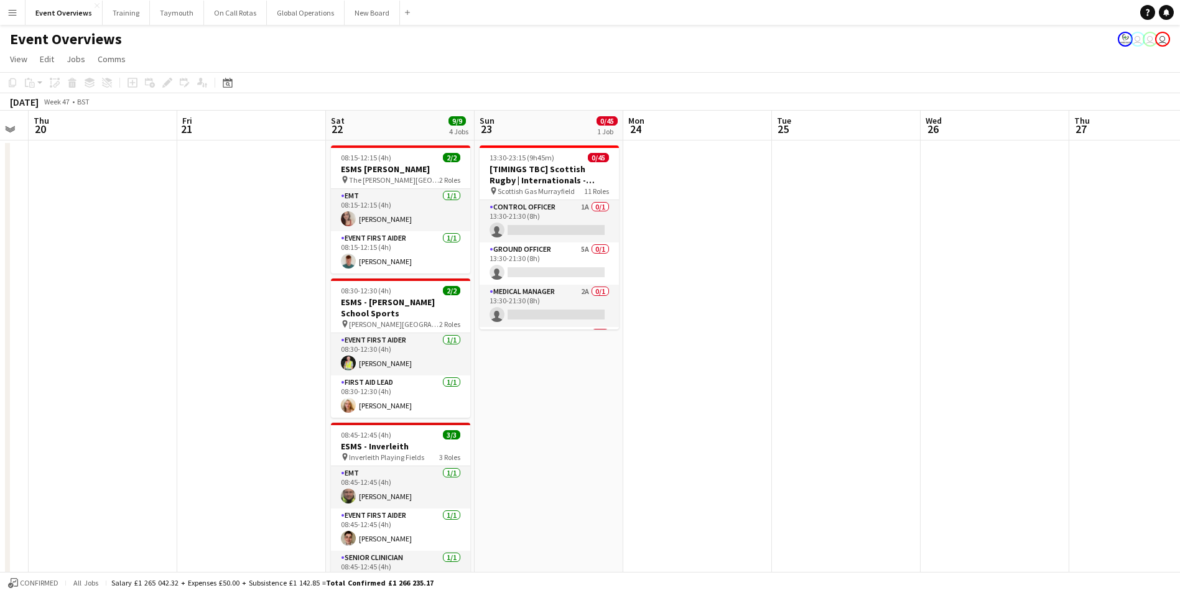
drag, startPoint x: 421, startPoint y: 400, endPoint x: 66, endPoint y: 409, distance: 355.2
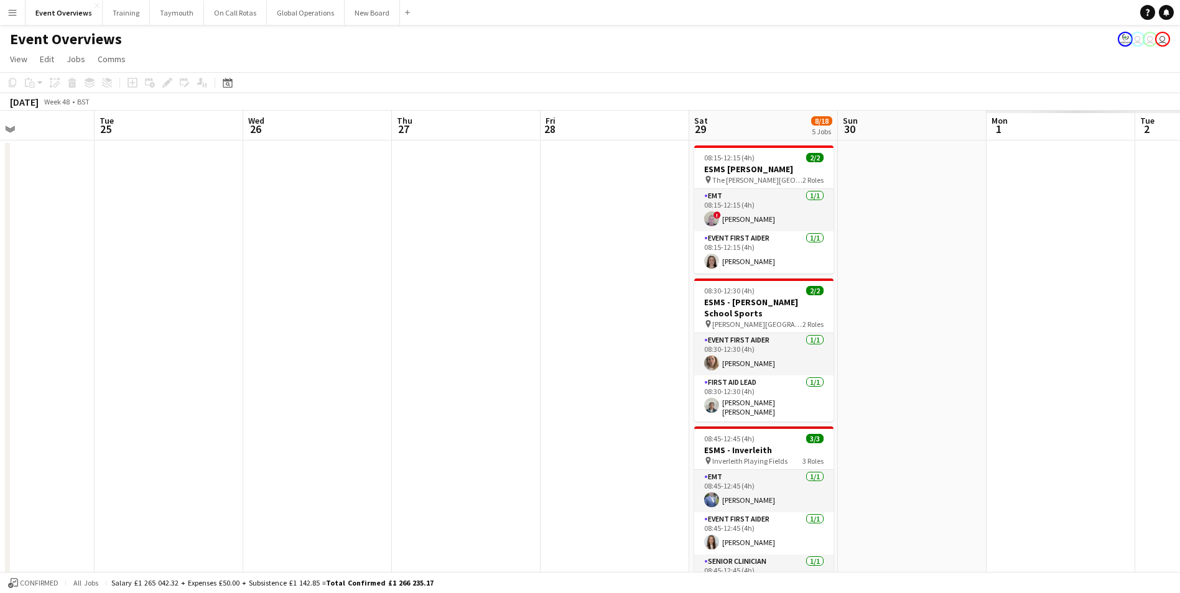
drag, startPoint x: 711, startPoint y: 376, endPoint x: 166, endPoint y: 395, distance: 545.2
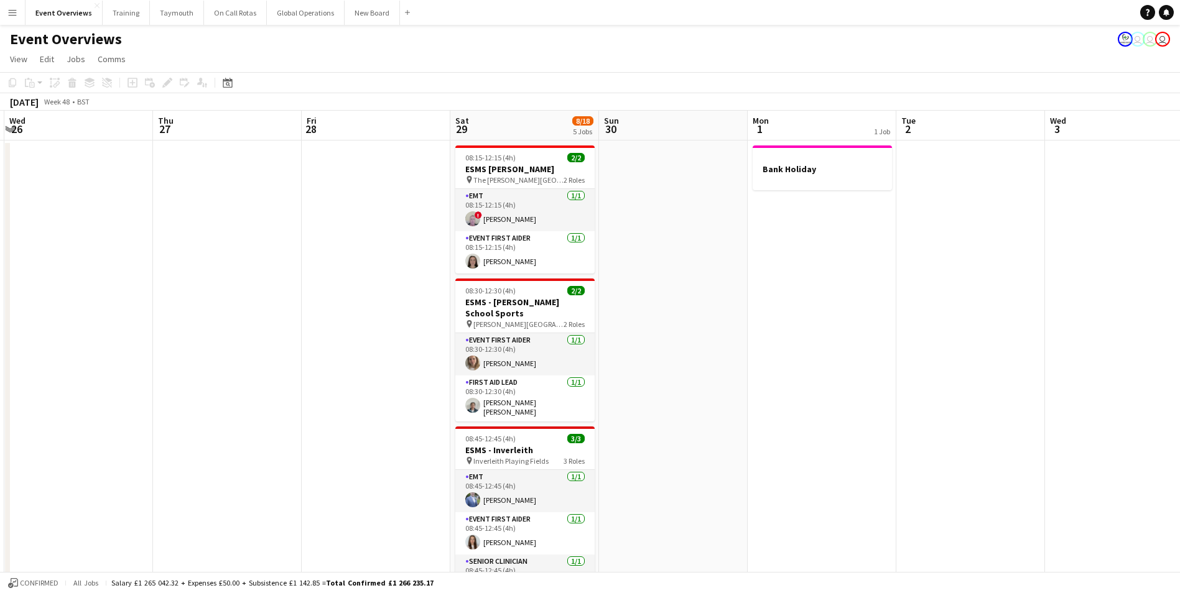
drag, startPoint x: 476, startPoint y: 381, endPoint x: 29, endPoint y: 394, distance: 447.4
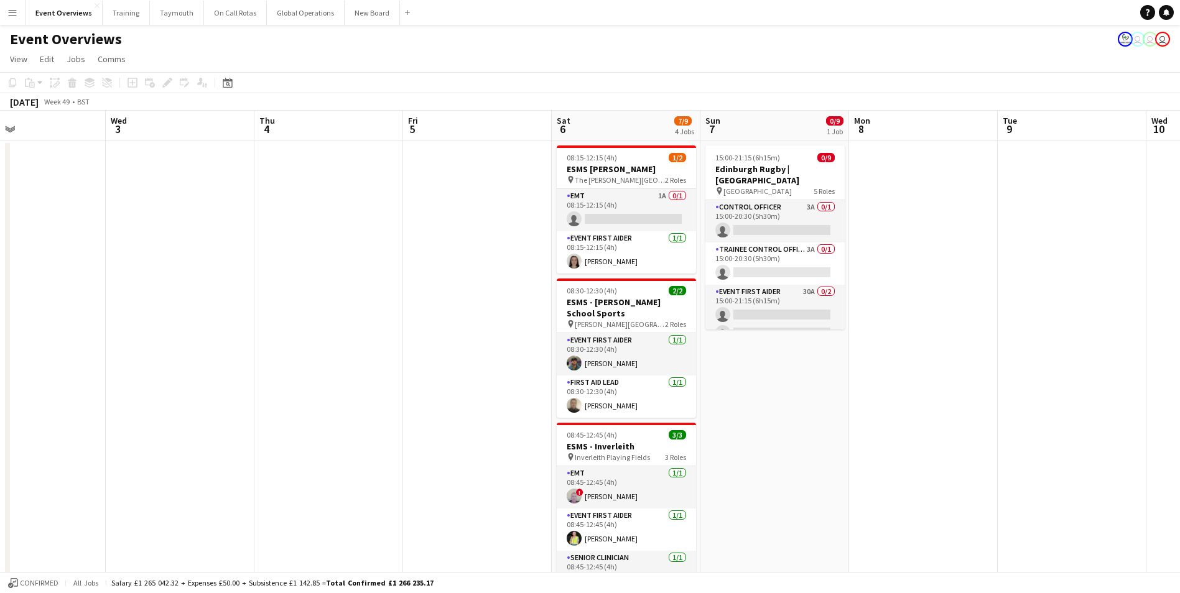
drag, startPoint x: 735, startPoint y: 338, endPoint x: 82, endPoint y: 363, distance: 653.5
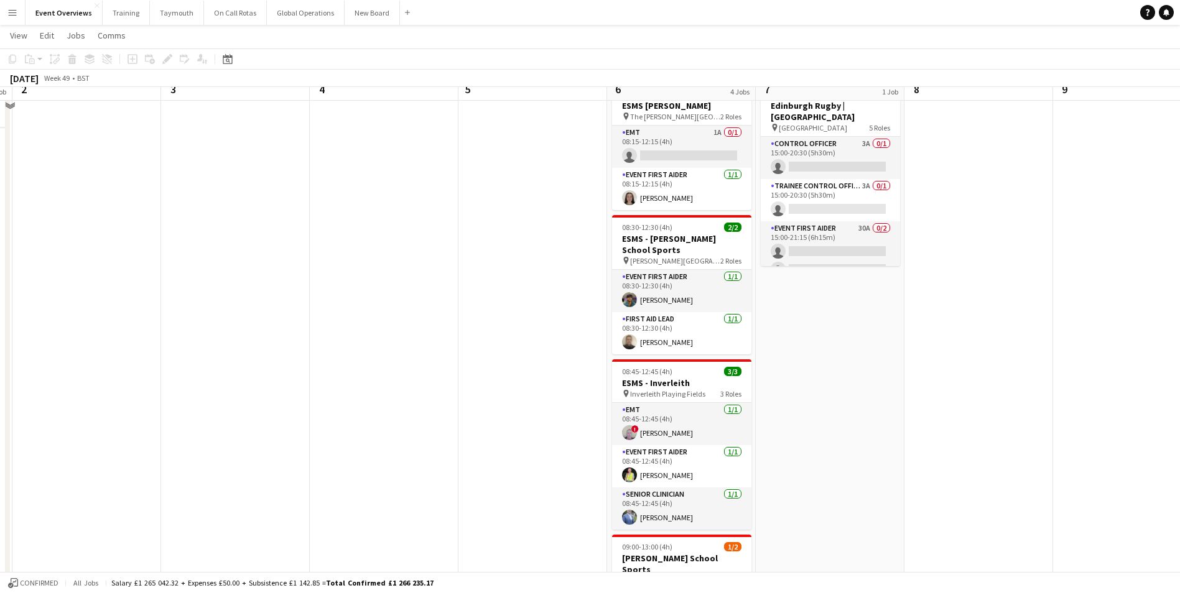
scroll to position [0, 0]
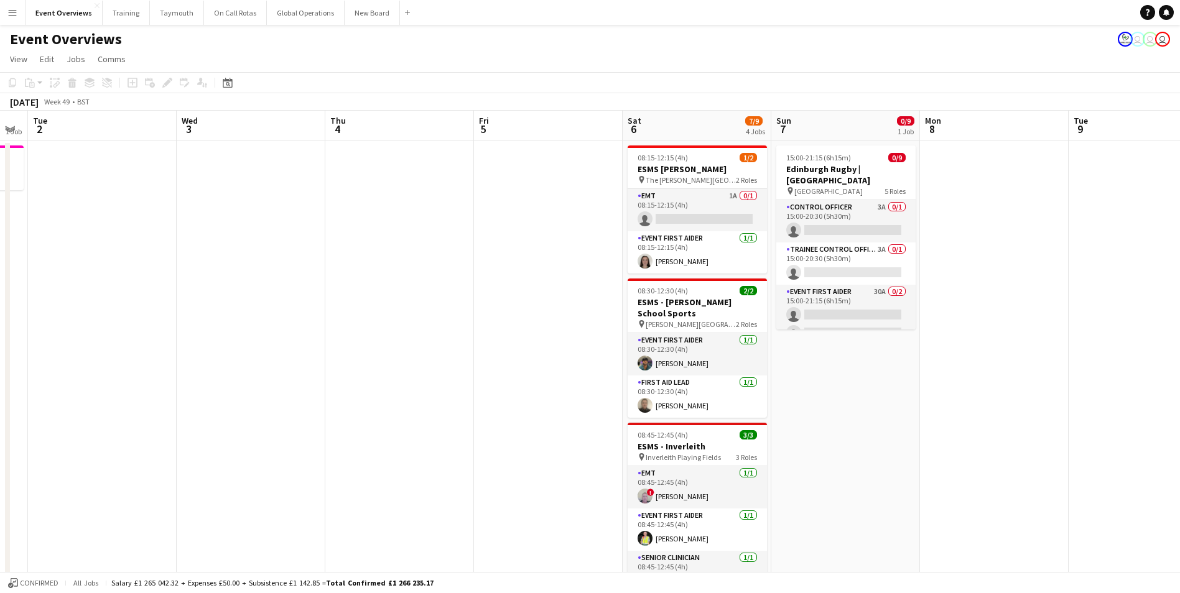
drag, startPoint x: 393, startPoint y: 375, endPoint x: 81, endPoint y: 368, distance: 311.7
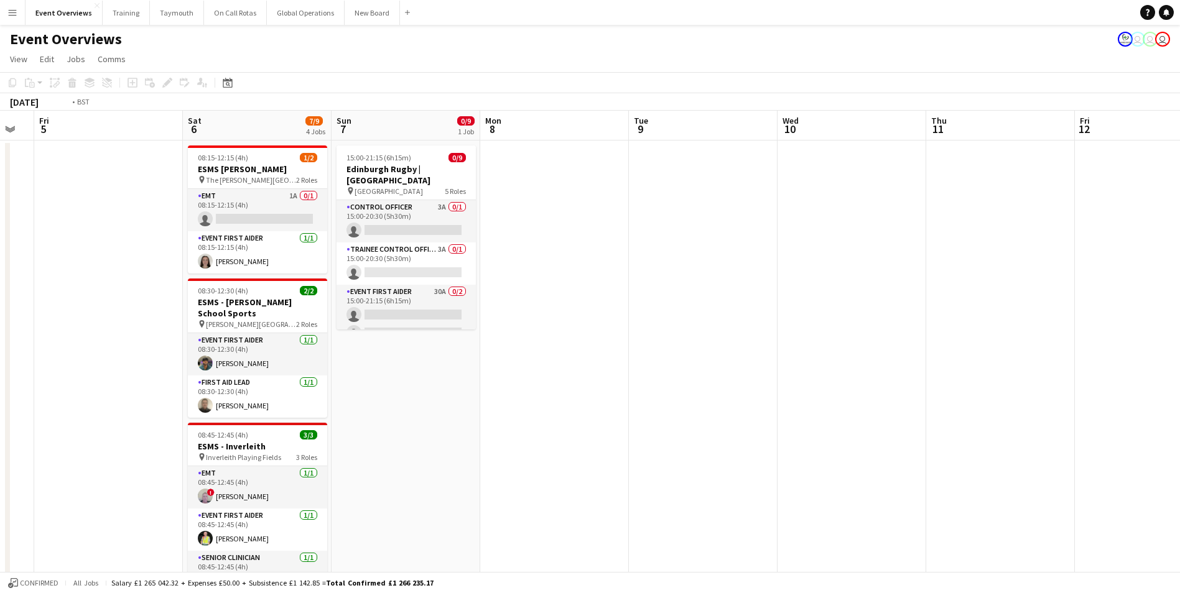
drag, startPoint x: 873, startPoint y: 351, endPoint x: 235, endPoint y: 386, distance: 639.1
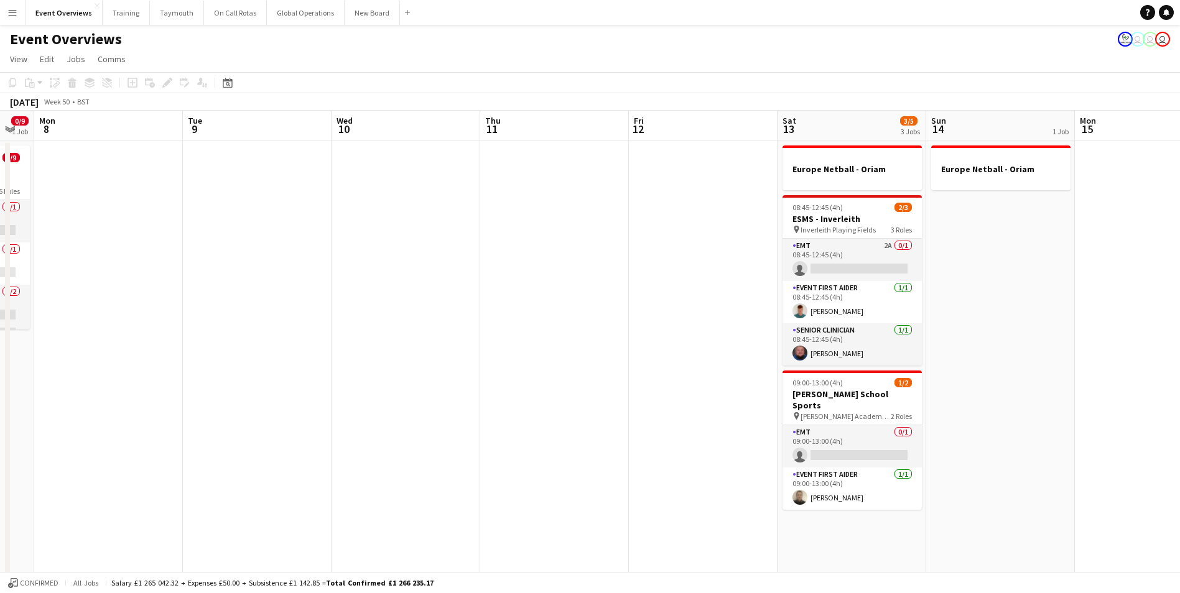
scroll to position [0, 471]
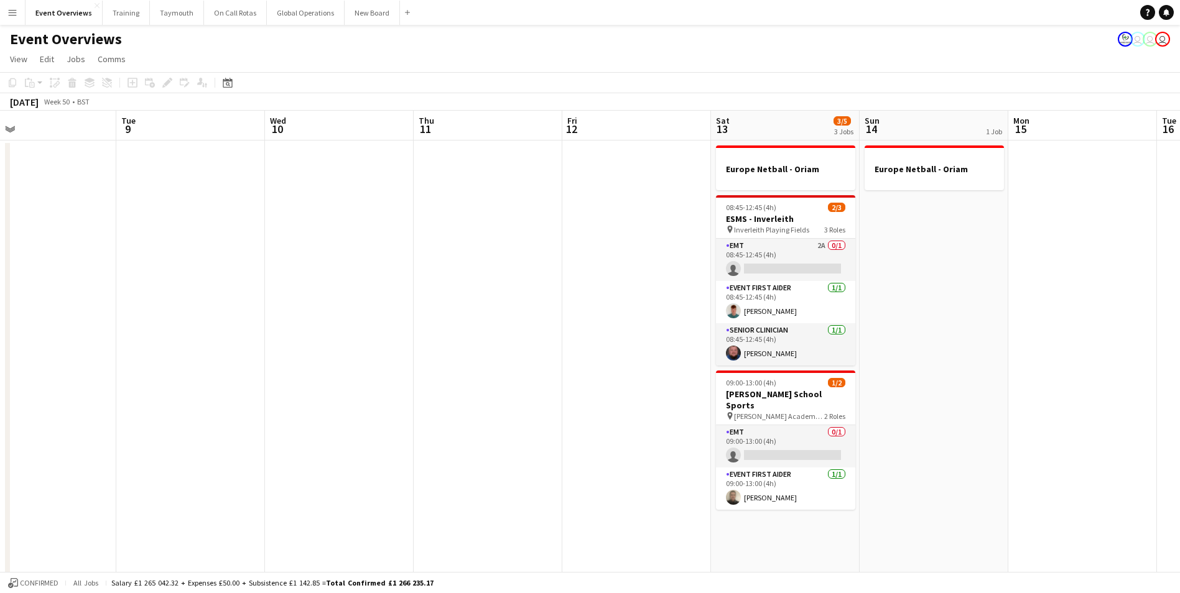
drag, startPoint x: 499, startPoint y: 389, endPoint x: -29, endPoint y: 400, distance: 527.5
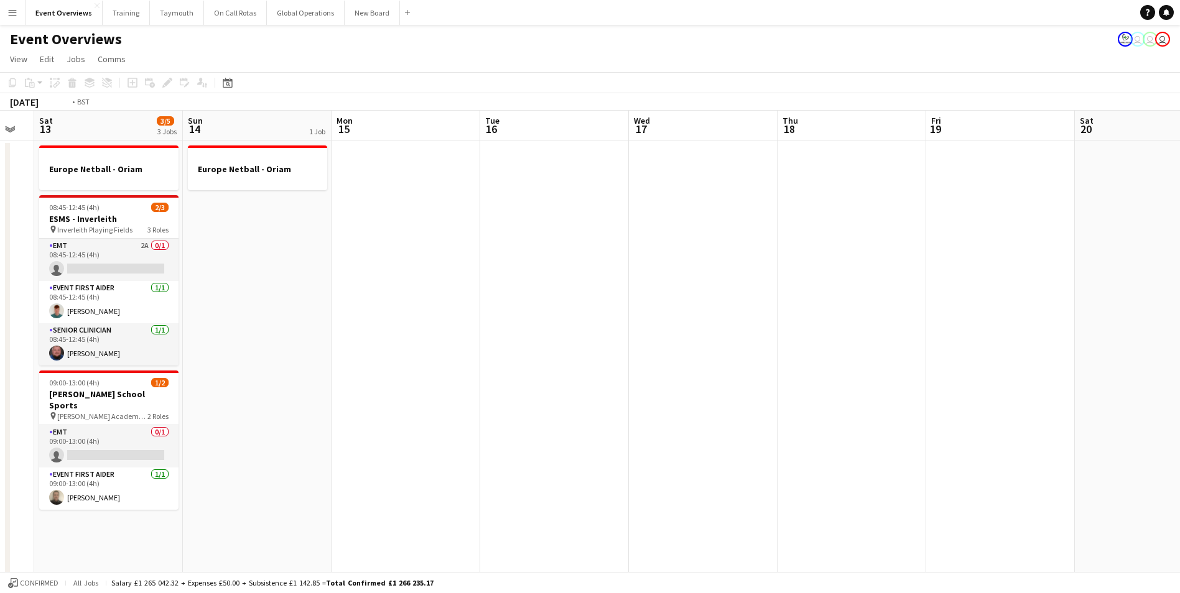
drag, startPoint x: 779, startPoint y: 369, endPoint x: 271, endPoint y: 376, distance: 508.2
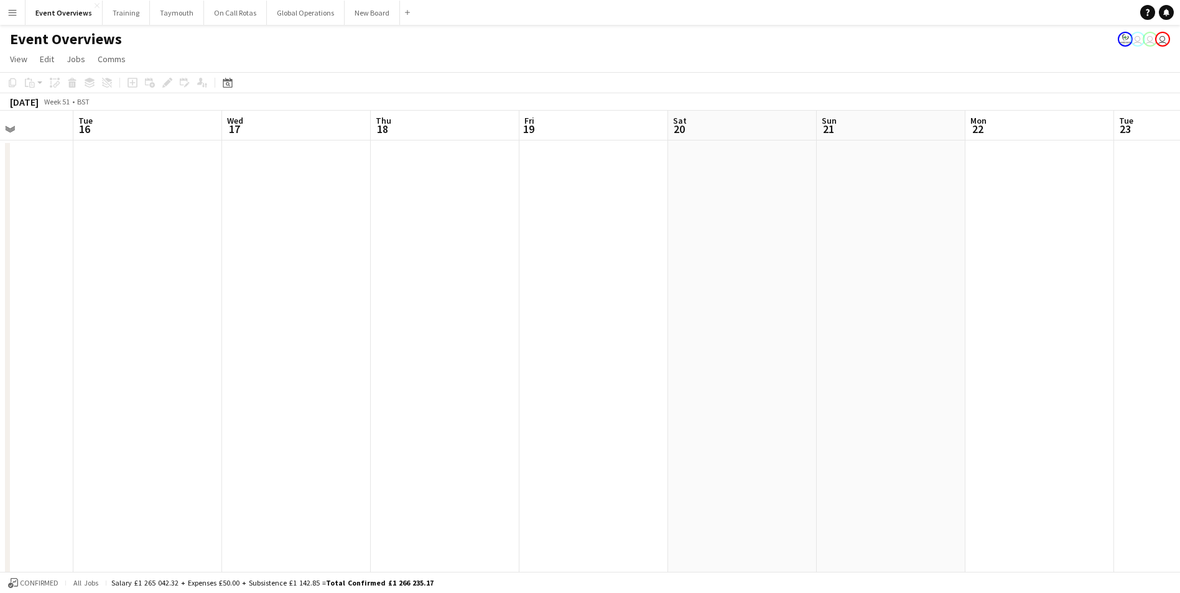
scroll to position [0, 369]
drag, startPoint x: 621, startPoint y: 373, endPoint x: 38, endPoint y: 386, distance: 583.5
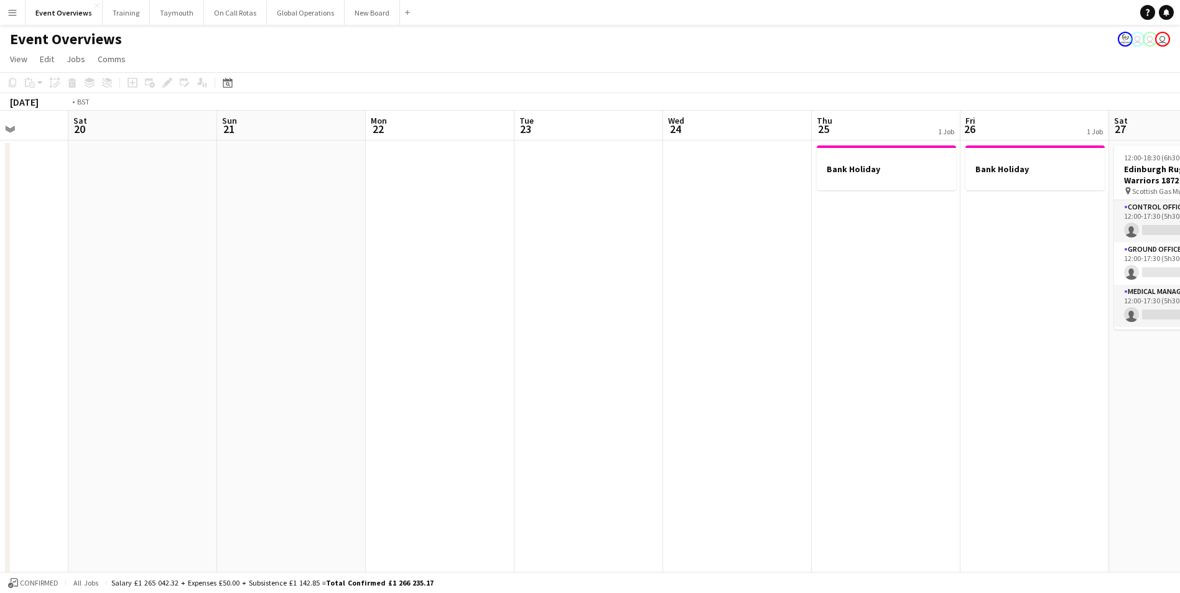
drag, startPoint x: 551, startPoint y: 363, endPoint x: 42, endPoint y: 369, distance: 508.8
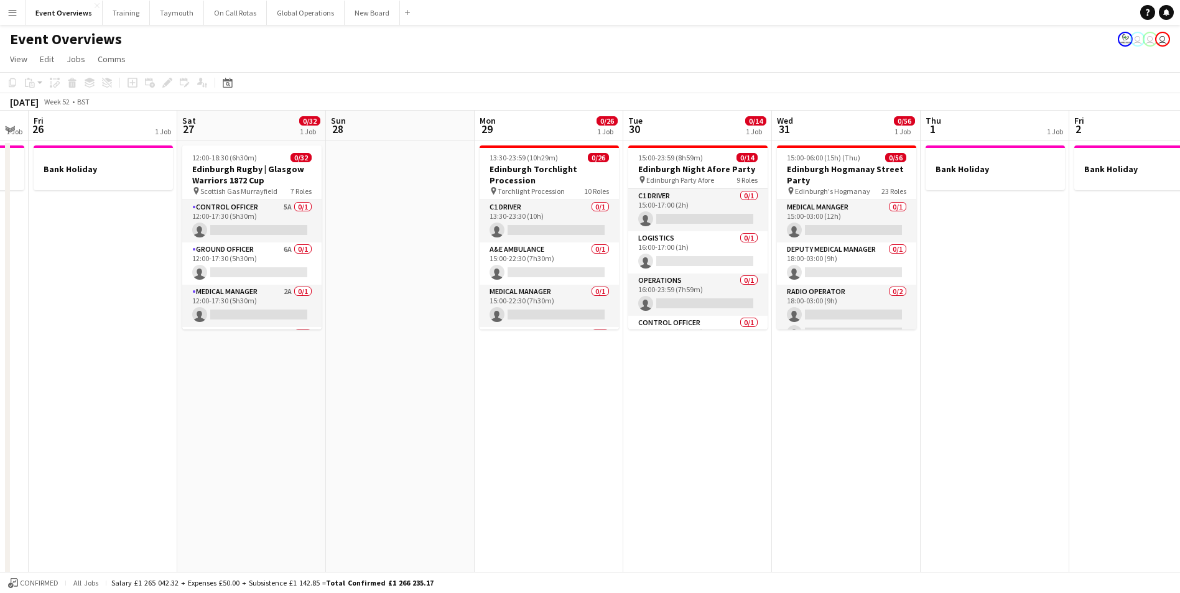
drag, startPoint x: 598, startPoint y: 406, endPoint x: 159, endPoint y: 427, distance: 438.9
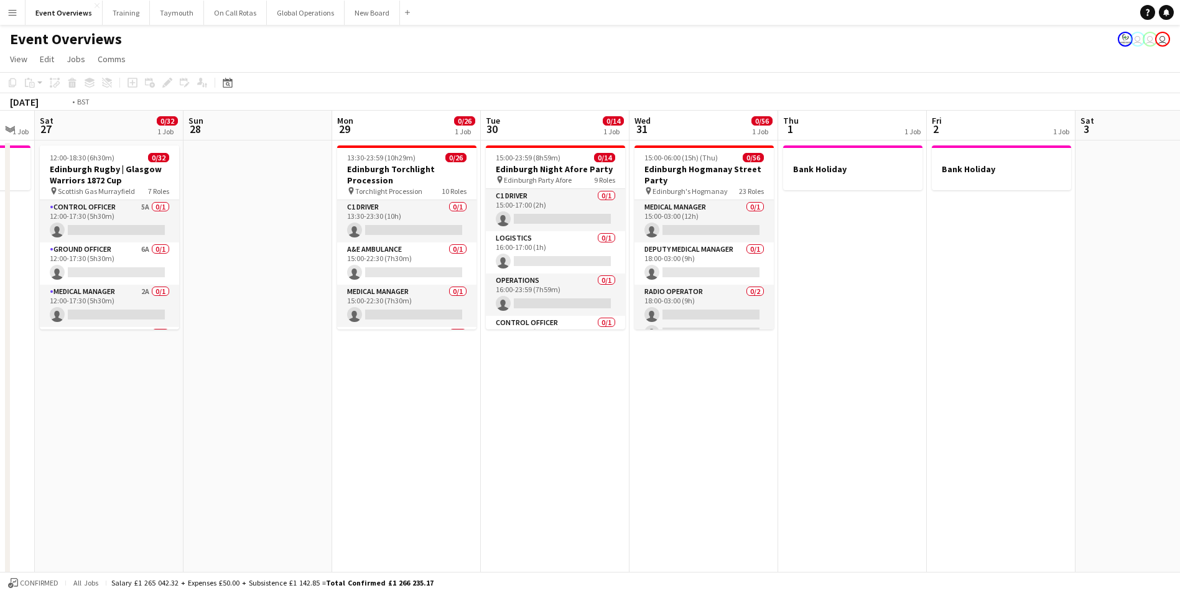
drag, startPoint x: 594, startPoint y: 408, endPoint x: -94, endPoint y: 450, distance: 689.2
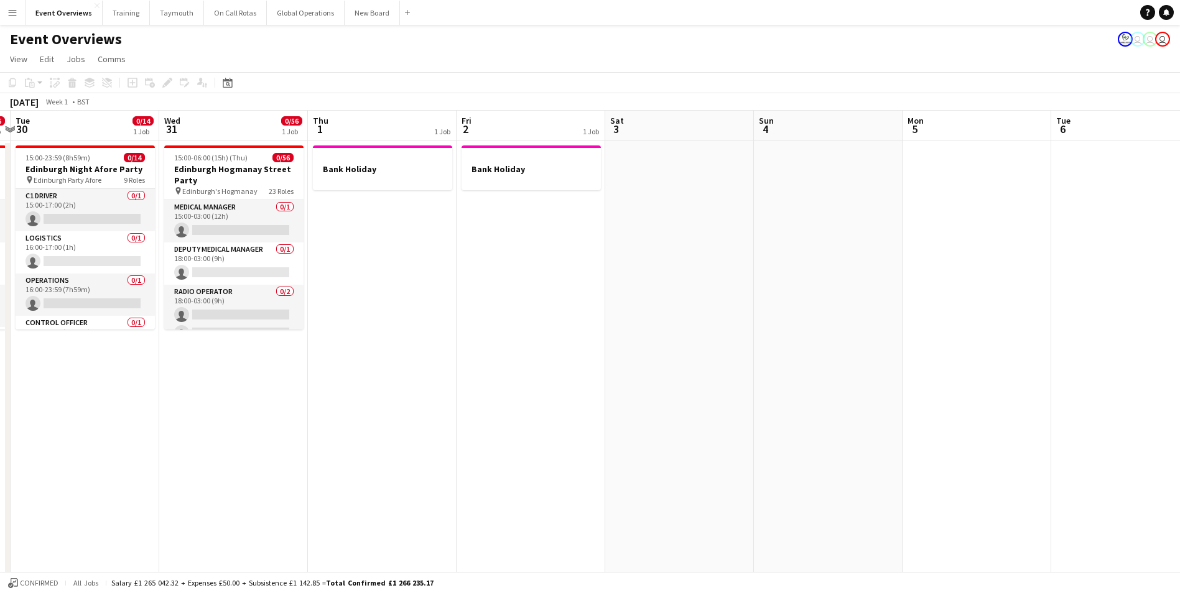
drag, startPoint x: 544, startPoint y: 407, endPoint x: 83, endPoint y: 432, distance: 461.5
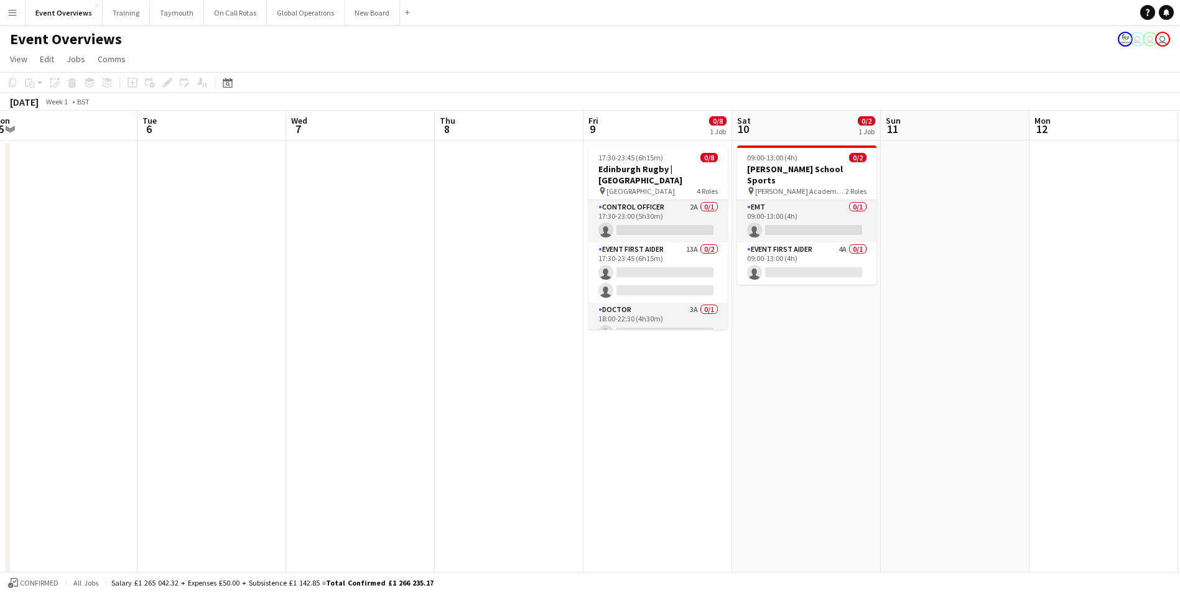
drag, startPoint x: 500, startPoint y: 408, endPoint x: 89, endPoint y: 417, distance: 411.2
